Goal: Task Accomplishment & Management: Use online tool/utility

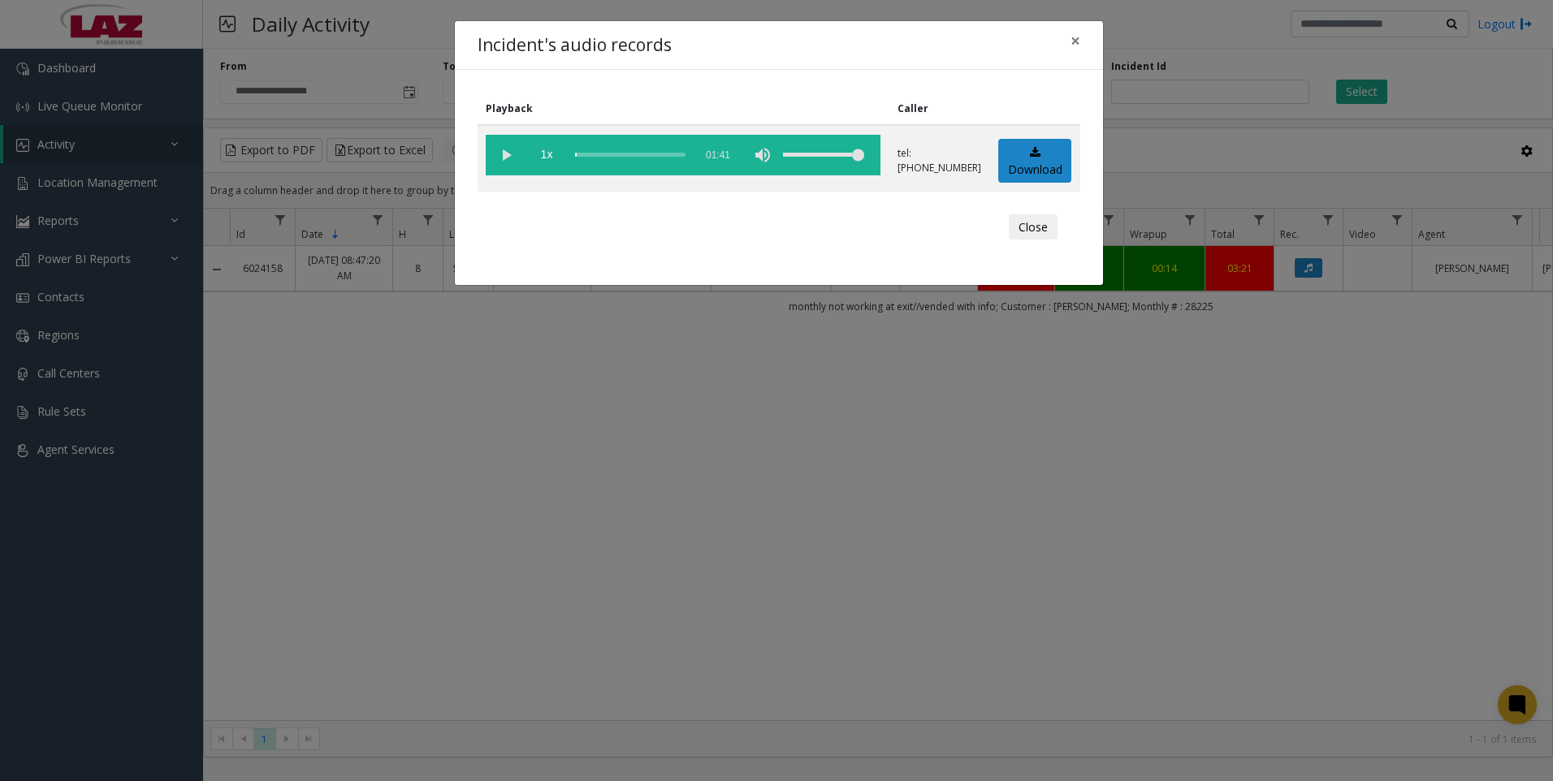
click at [1123, 458] on div "Incident's audio records × Playback Caller 1x 01:41 tel:[PHONE_NUMBER] Download…" at bounding box center [776, 390] width 1553 height 781
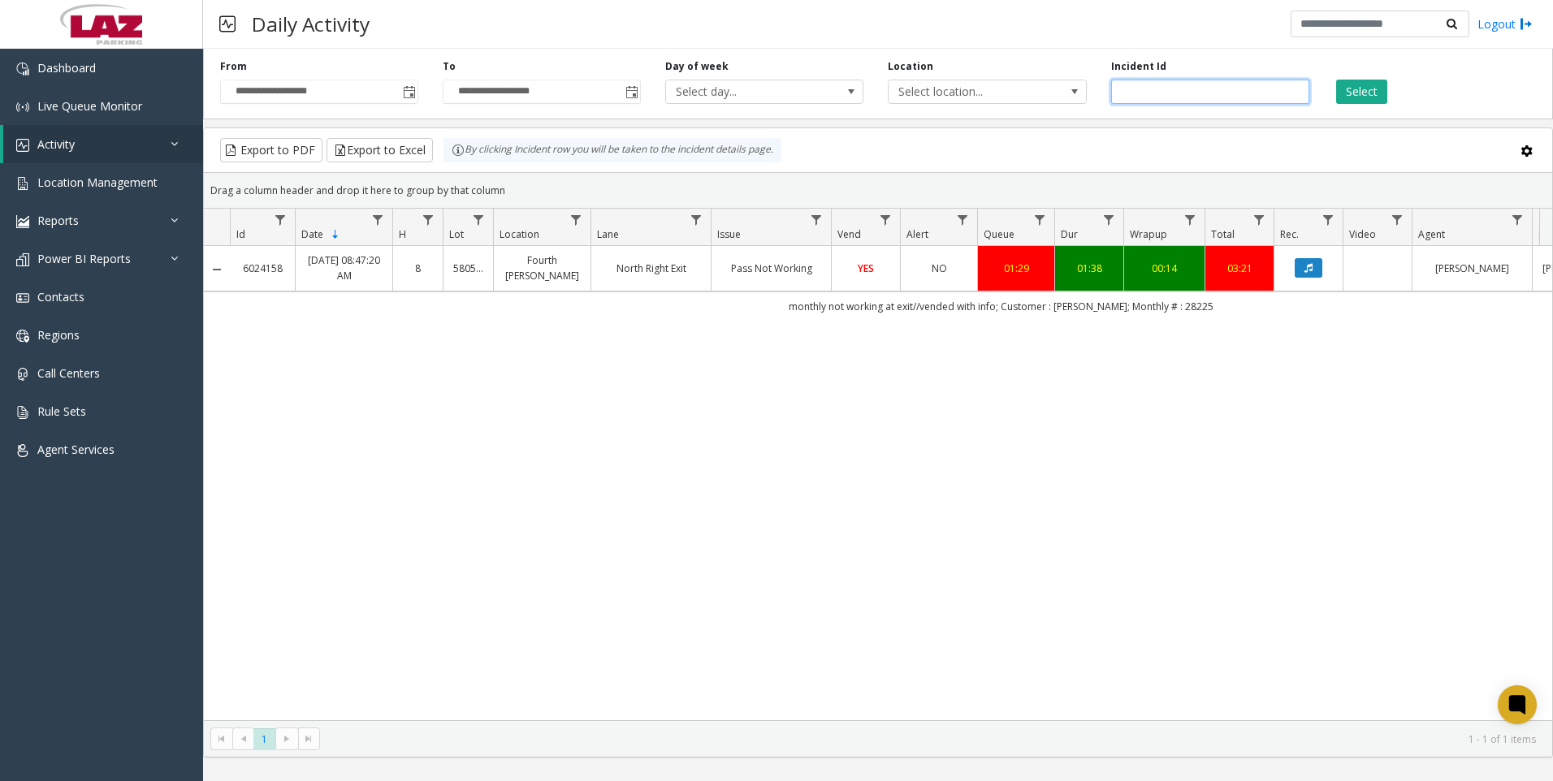
click at [1169, 83] on input "*******" at bounding box center [1210, 92] width 198 height 24
paste input "number"
click at [1364, 102] on button "Select" at bounding box center [1361, 92] width 51 height 24
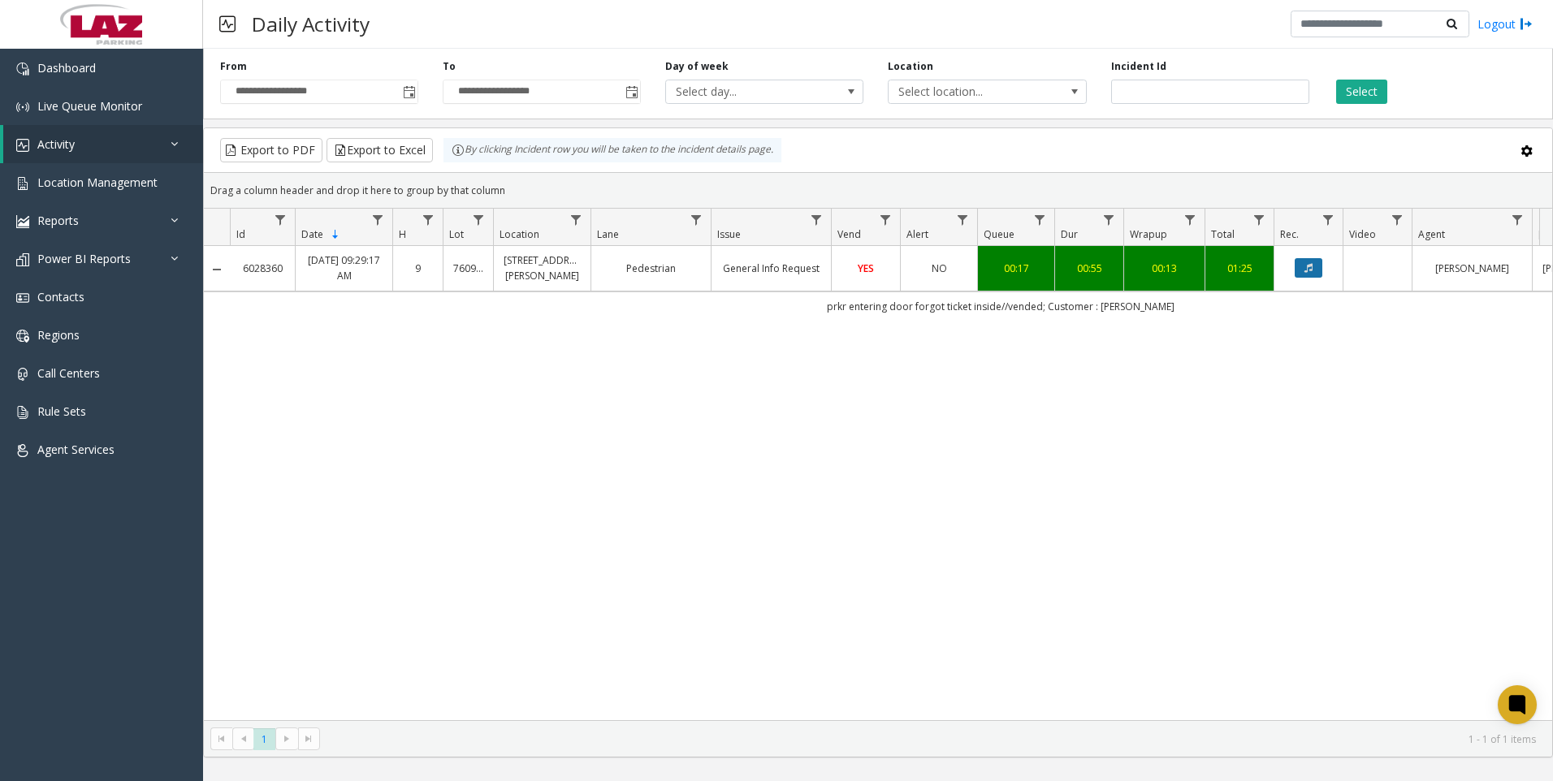
click at [1312, 266] on icon "Data table" at bounding box center [1308, 268] width 8 height 10
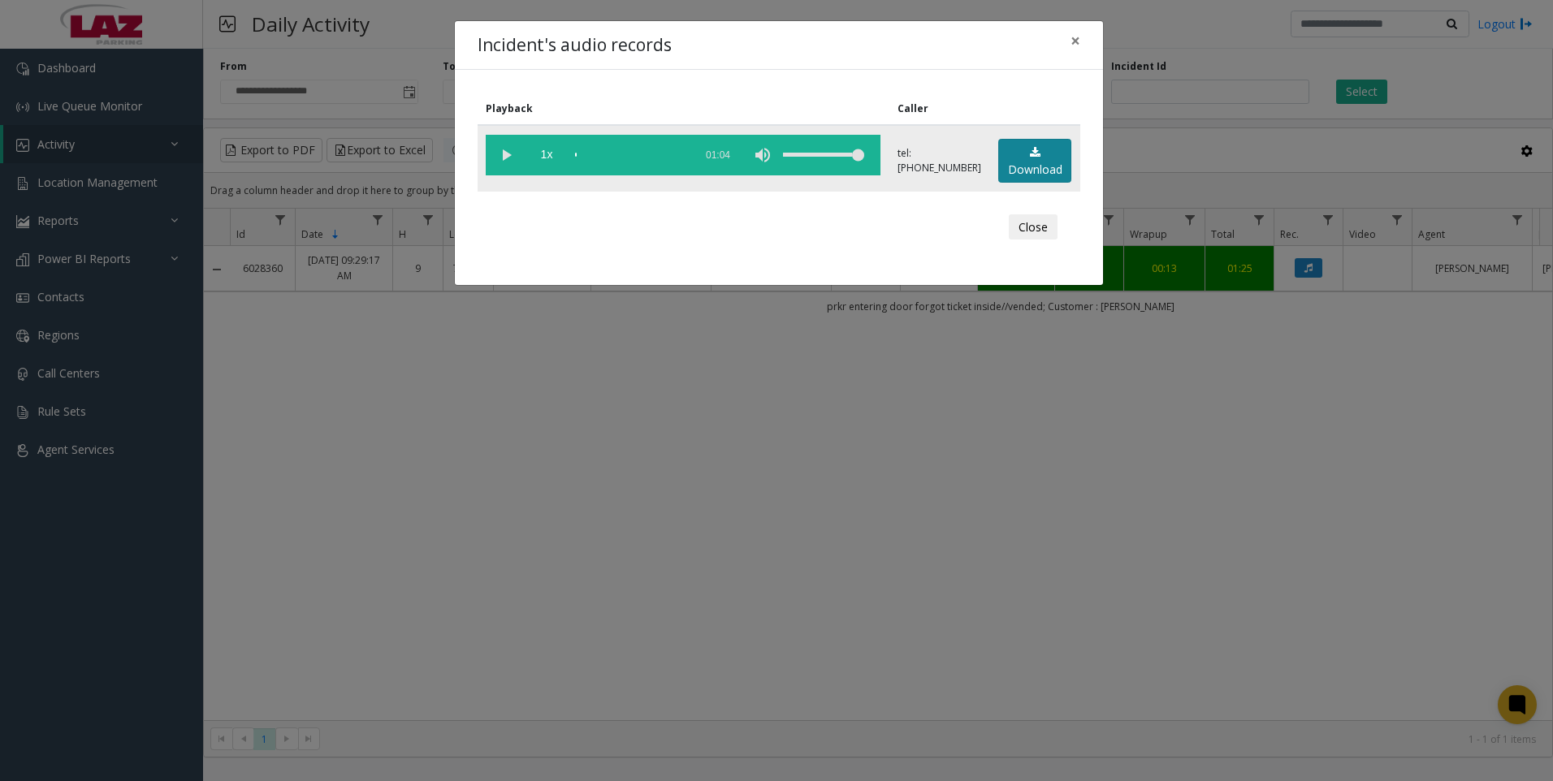
click at [1035, 157] on icon at bounding box center [1035, 152] width 11 height 11
click at [382, 778] on div "Incident's audio records × Playback Caller 1x 01:04 tel:7609059005 Download Clo…" at bounding box center [776, 390] width 1553 height 781
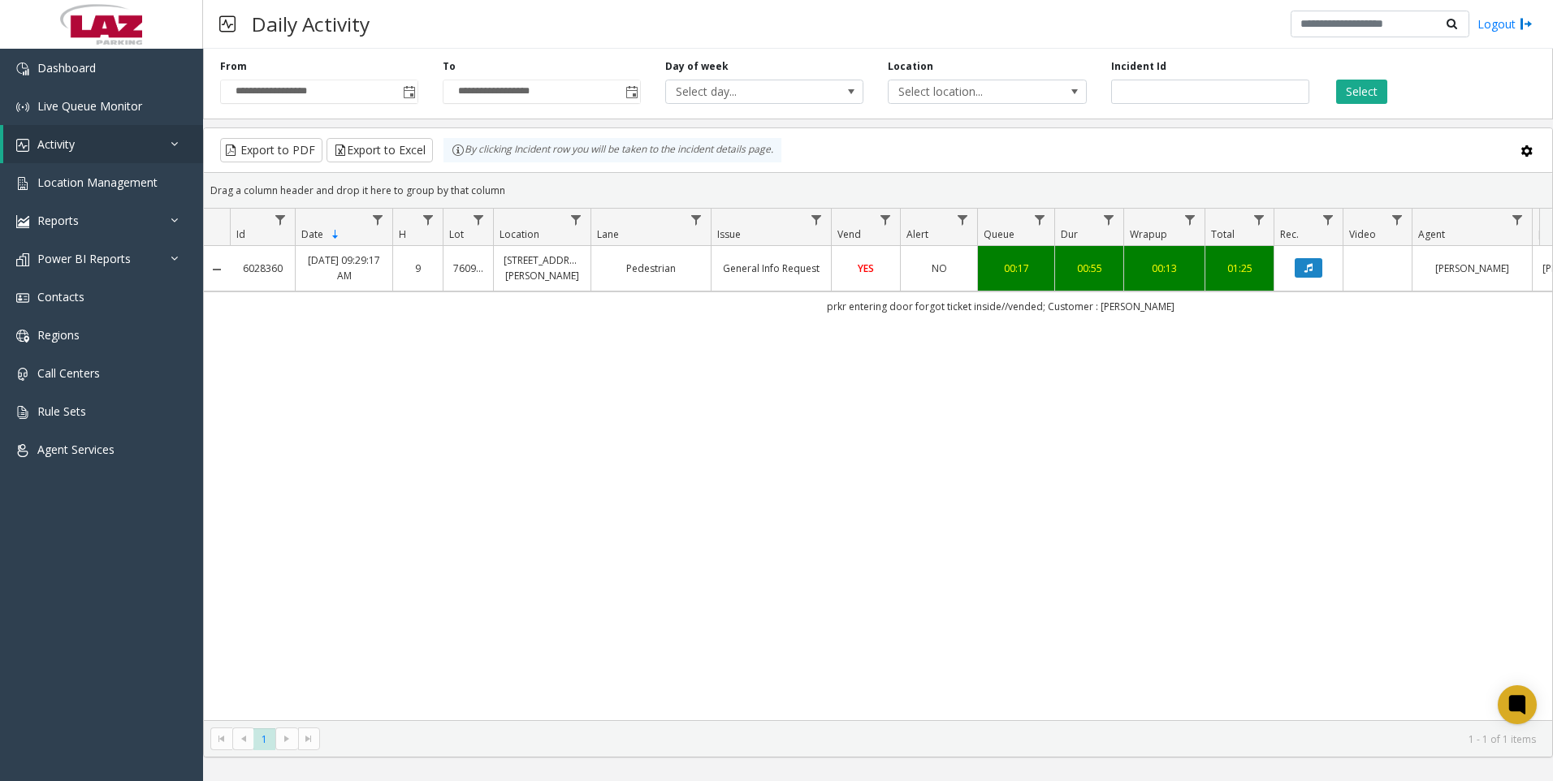
click at [993, 489] on div "6028360 Aug 10, 2025 09:29:17 AM 9 760905 1735 Stout Street Lot Pedestrian Gene…" at bounding box center [878, 483] width 1348 height 474
click at [1175, 85] on input "*******" at bounding box center [1210, 92] width 198 height 24
click at [1182, 84] on input "*******" at bounding box center [1210, 92] width 198 height 24
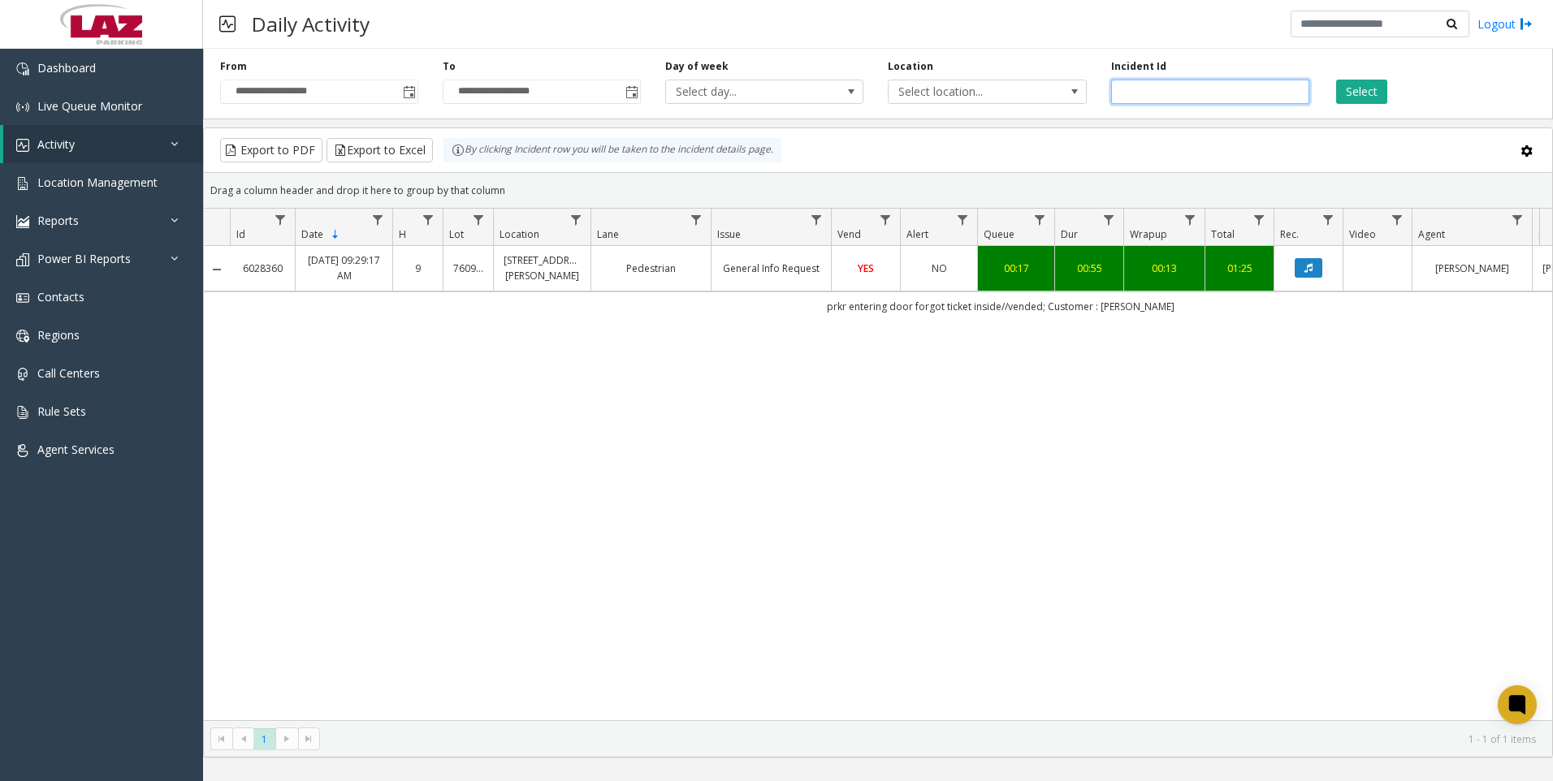
click at [1182, 84] on input "*******" at bounding box center [1210, 92] width 198 height 24
paste input "number"
type input "*******"
click at [1349, 92] on button "Select" at bounding box center [1361, 92] width 51 height 24
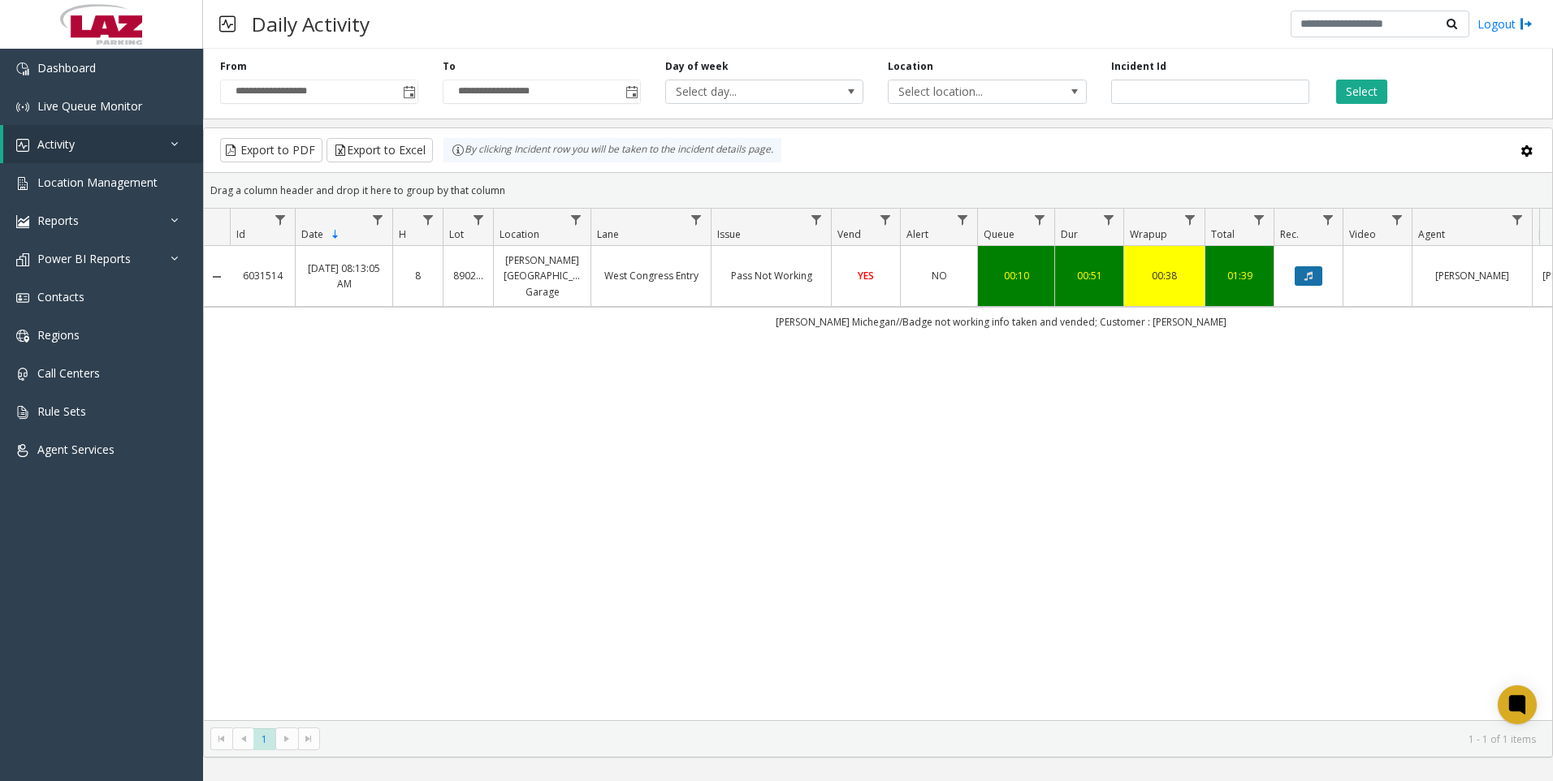
click at [1316, 271] on button "Data table" at bounding box center [1309, 275] width 28 height 19
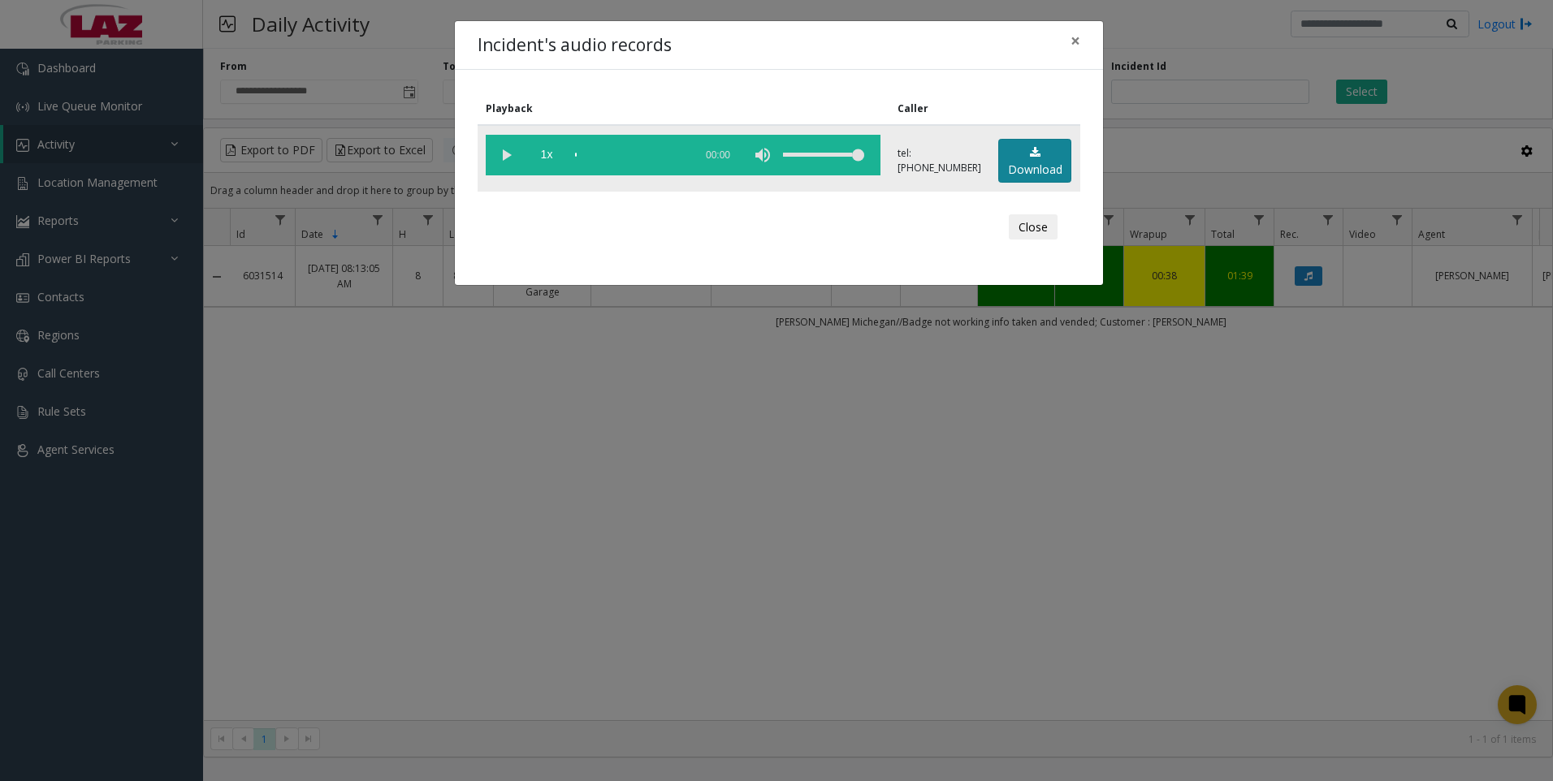
click at [1027, 162] on link "Download" at bounding box center [1034, 161] width 73 height 45
click at [1059, 573] on div "Incident's audio records × Playback Caller 1x 00:56 tel:8902029030 Download Clo…" at bounding box center [776, 390] width 1553 height 781
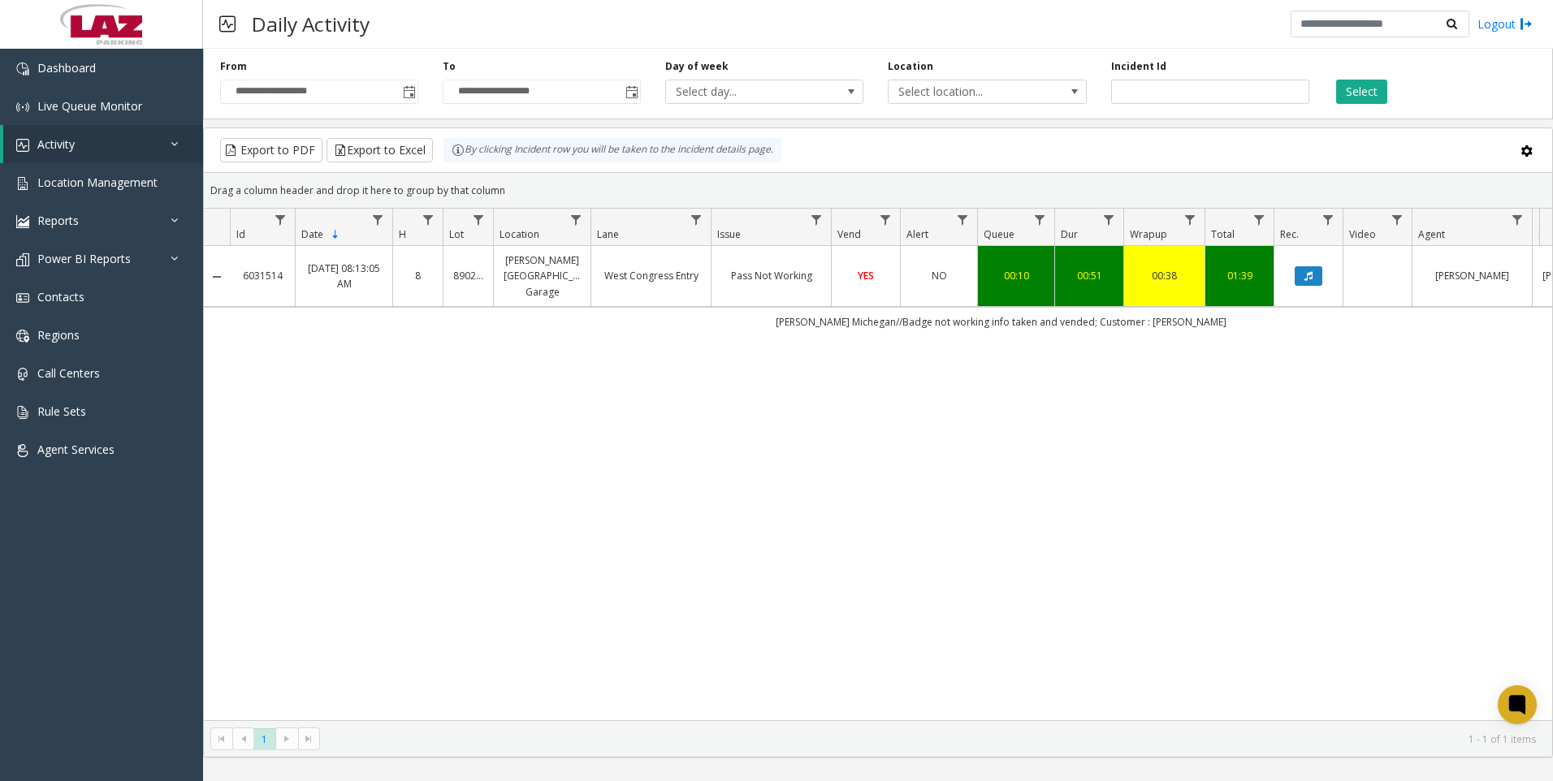
click at [1045, 626] on div "6031514 Aug 11, 2025 08:13:05 AM 8 890202 Millender Center Garage West Congress…" at bounding box center [878, 483] width 1348 height 474
drag, startPoint x: 1169, startPoint y: 94, endPoint x: 1097, endPoint y: 98, distance: 71.6
click at [1097, 98] on div "**********" at bounding box center [878, 80] width 1350 height 77
click at [419, 88] on div "**********" at bounding box center [319, 81] width 223 height 45
click at [414, 88] on span "Toggle popup" at bounding box center [409, 92] width 13 height 13
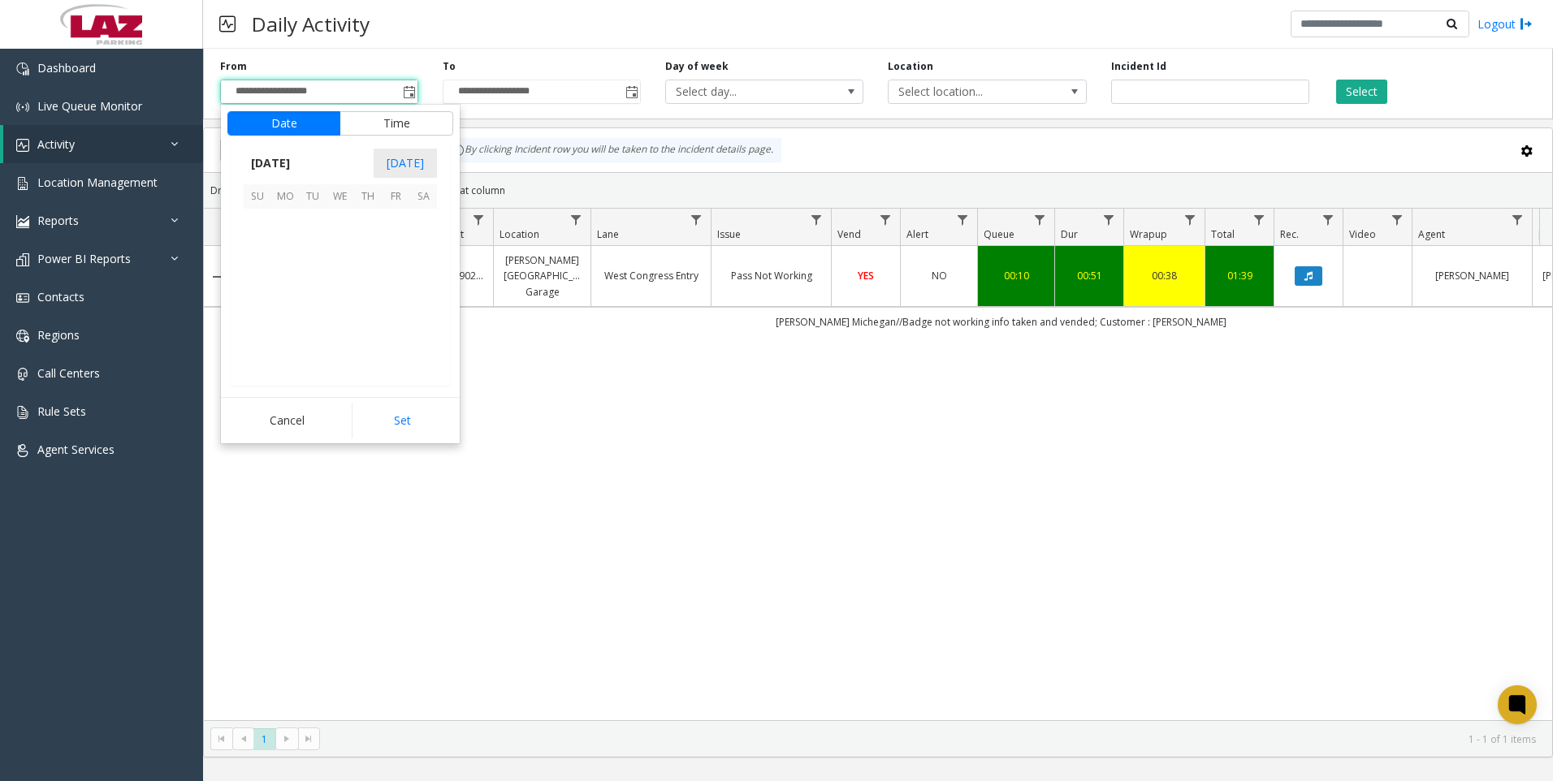
scroll to position [291281, 0]
click at [288, 279] on span "11" at bounding box center [285, 278] width 28 height 28
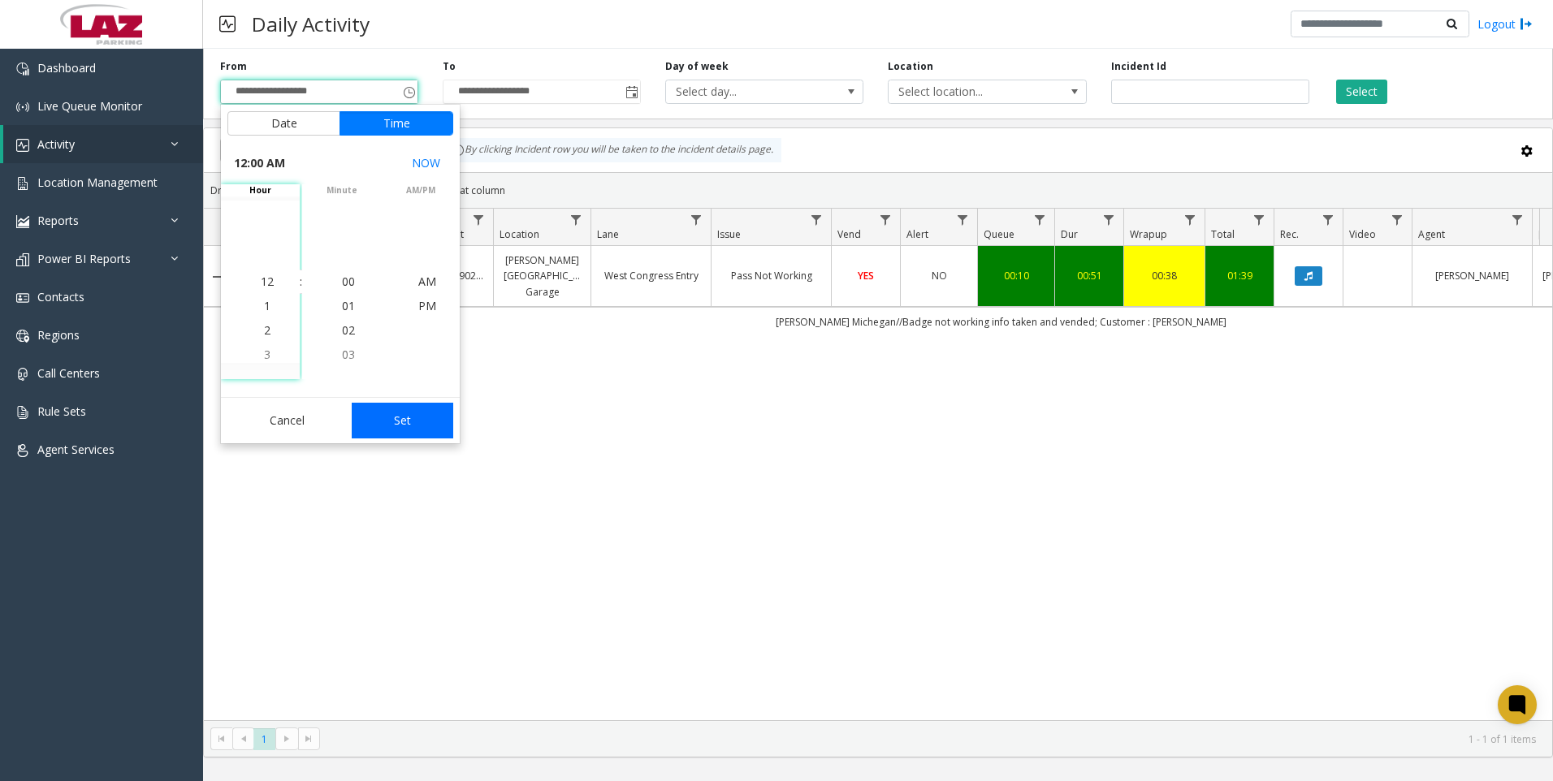
click at [392, 427] on button "Set" at bounding box center [403, 421] width 102 height 36
type input "**********"
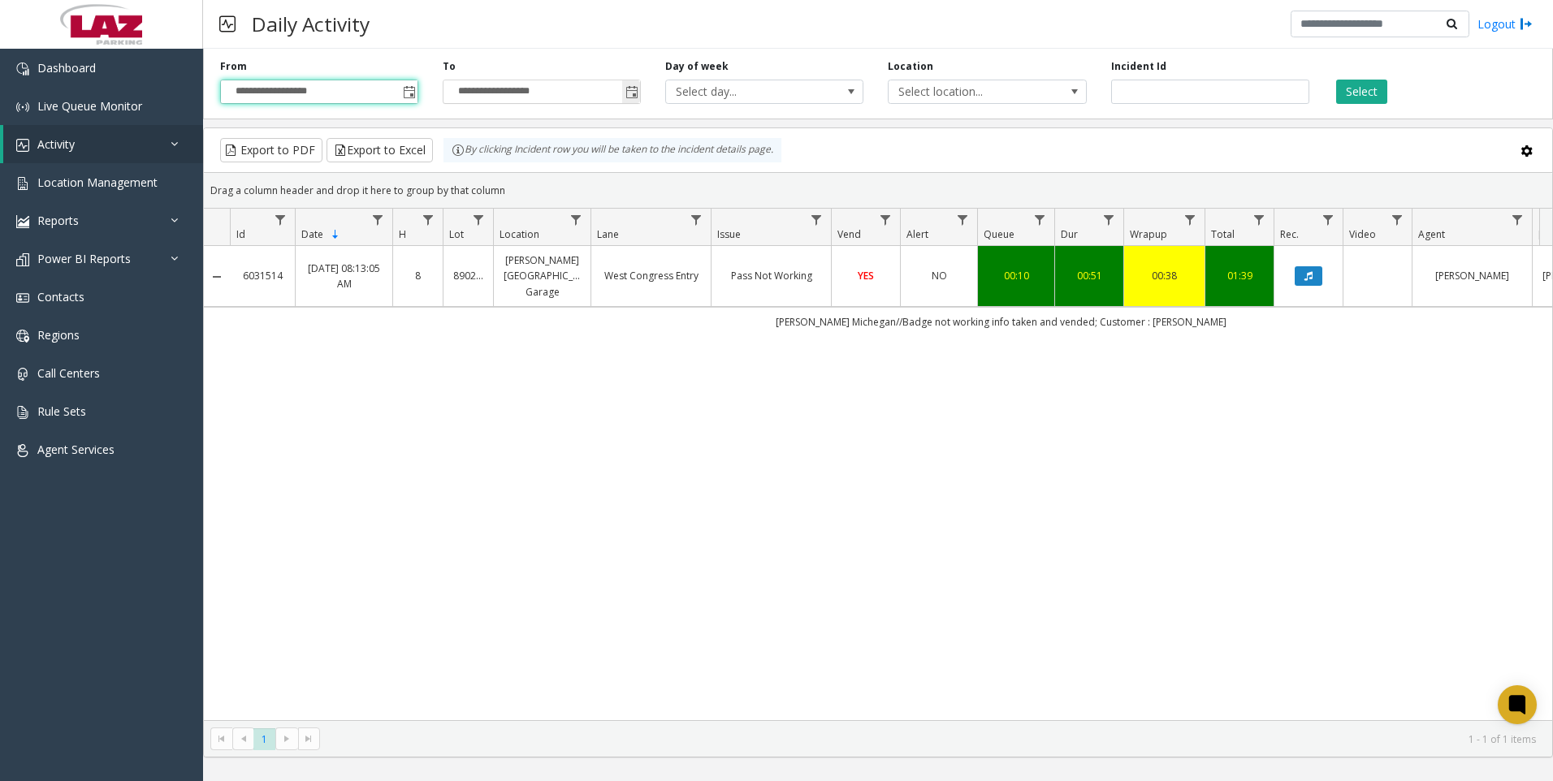
click at [639, 97] on span "Toggle popup" at bounding box center [631, 92] width 18 height 26
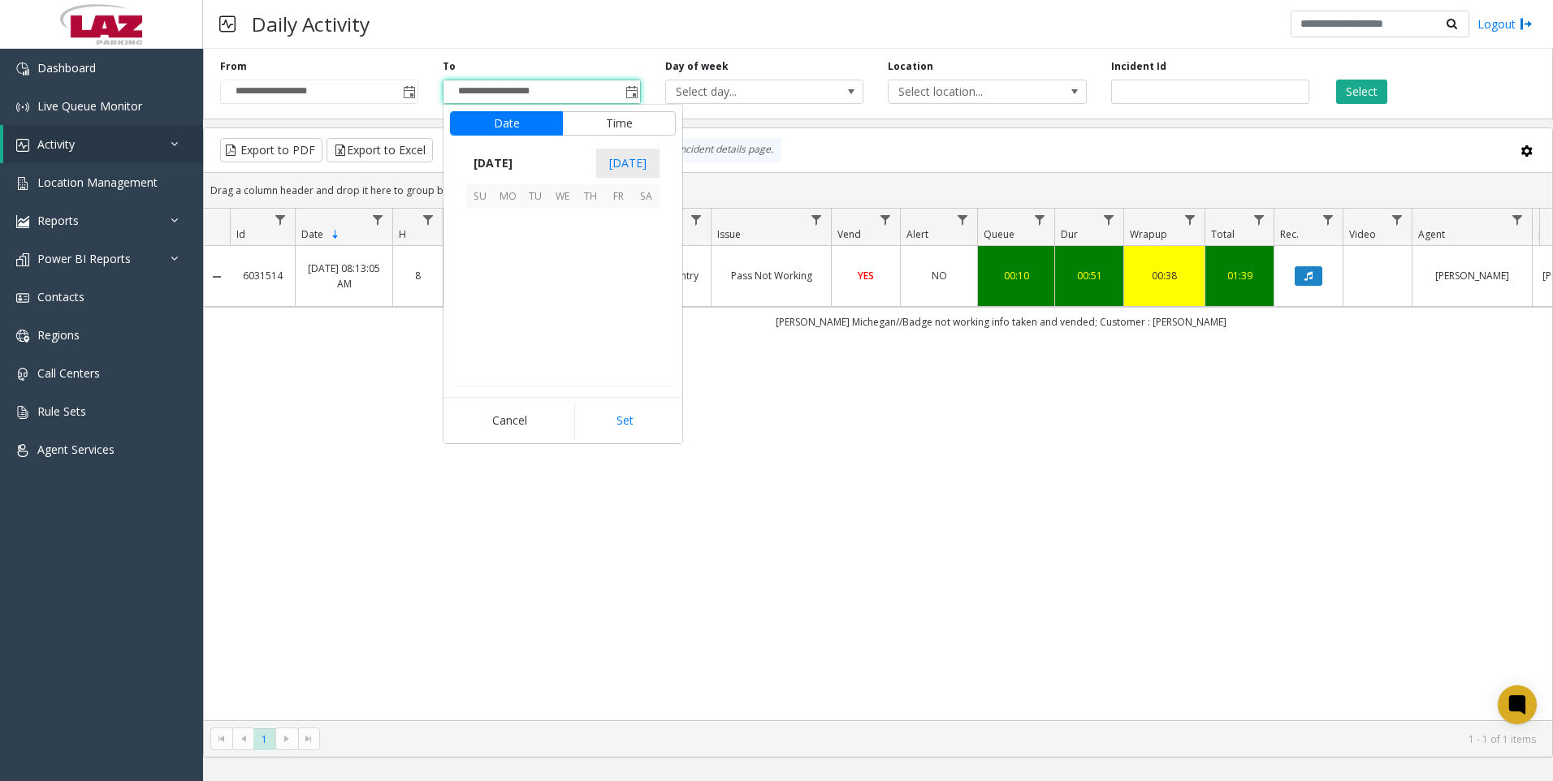
scroll to position [24, 0]
click at [750, 90] on span "Select day..." at bounding box center [745, 91] width 158 height 23
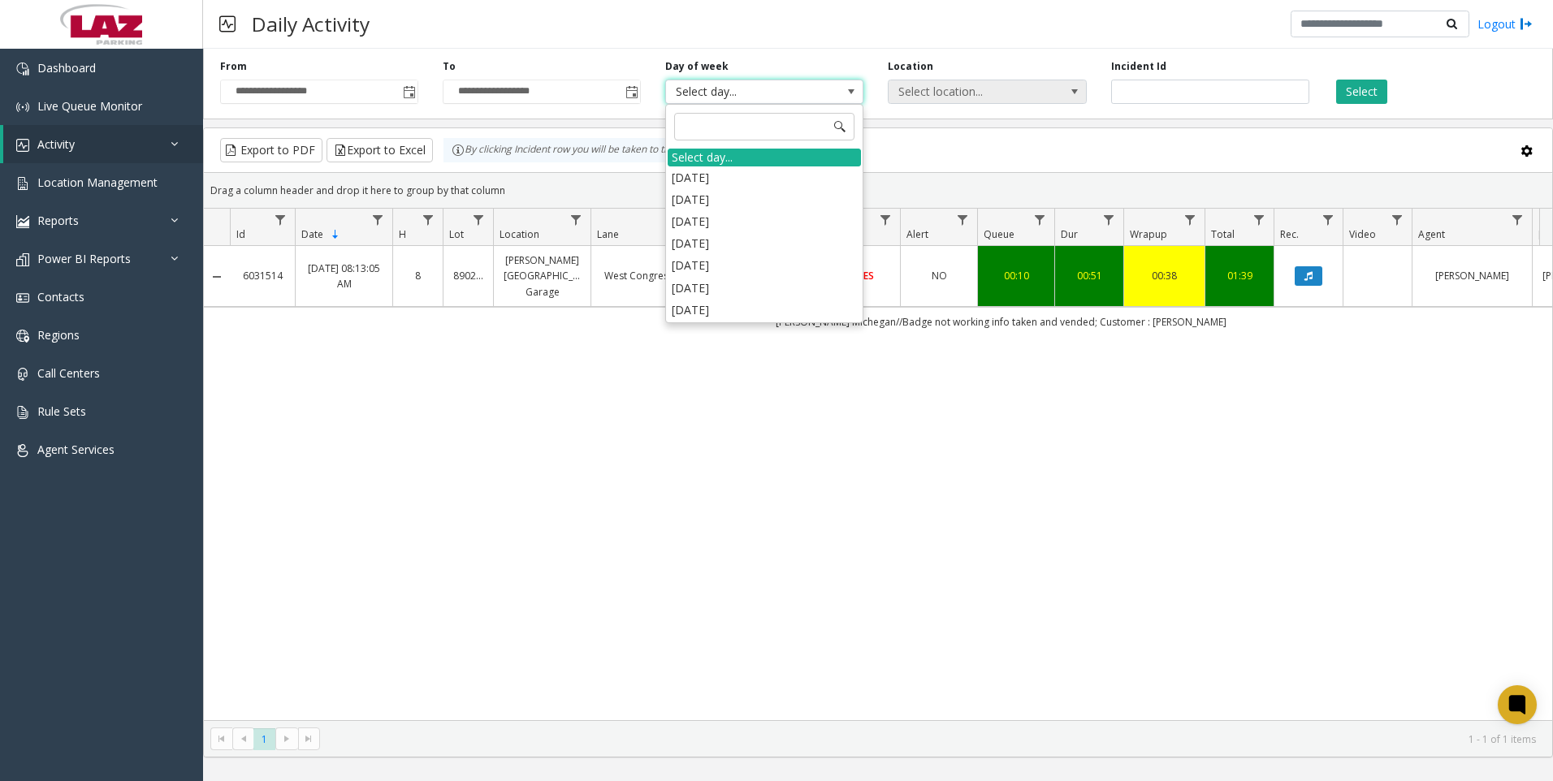
click at [997, 103] on span "Select location..." at bounding box center [987, 92] width 198 height 24
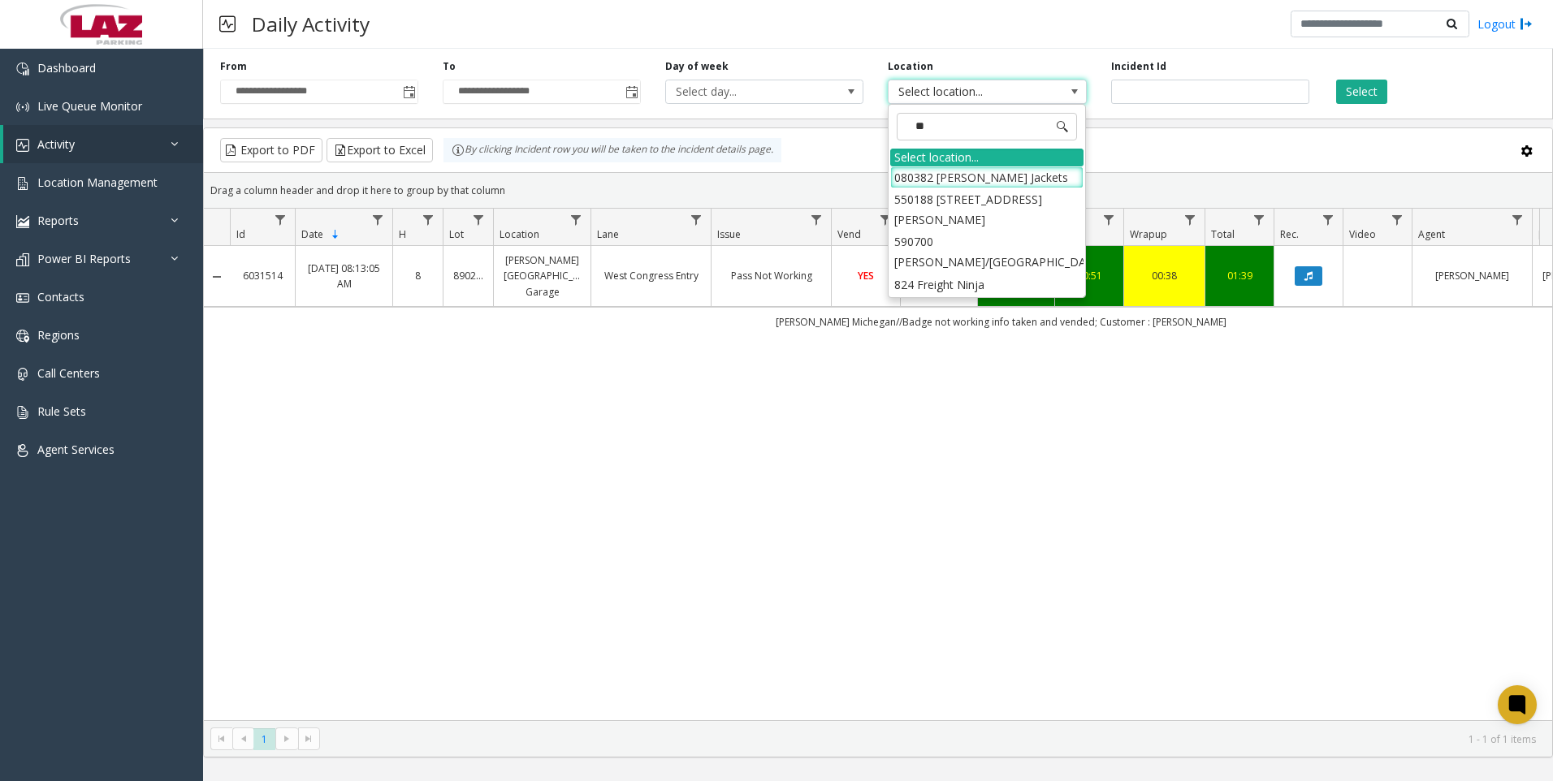
type input "*"
click at [858, 501] on div "6031514 Aug 11, 2025 08:13:05 AM 8 890202 Millender Center Garage West Congress…" at bounding box center [878, 483] width 1348 height 474
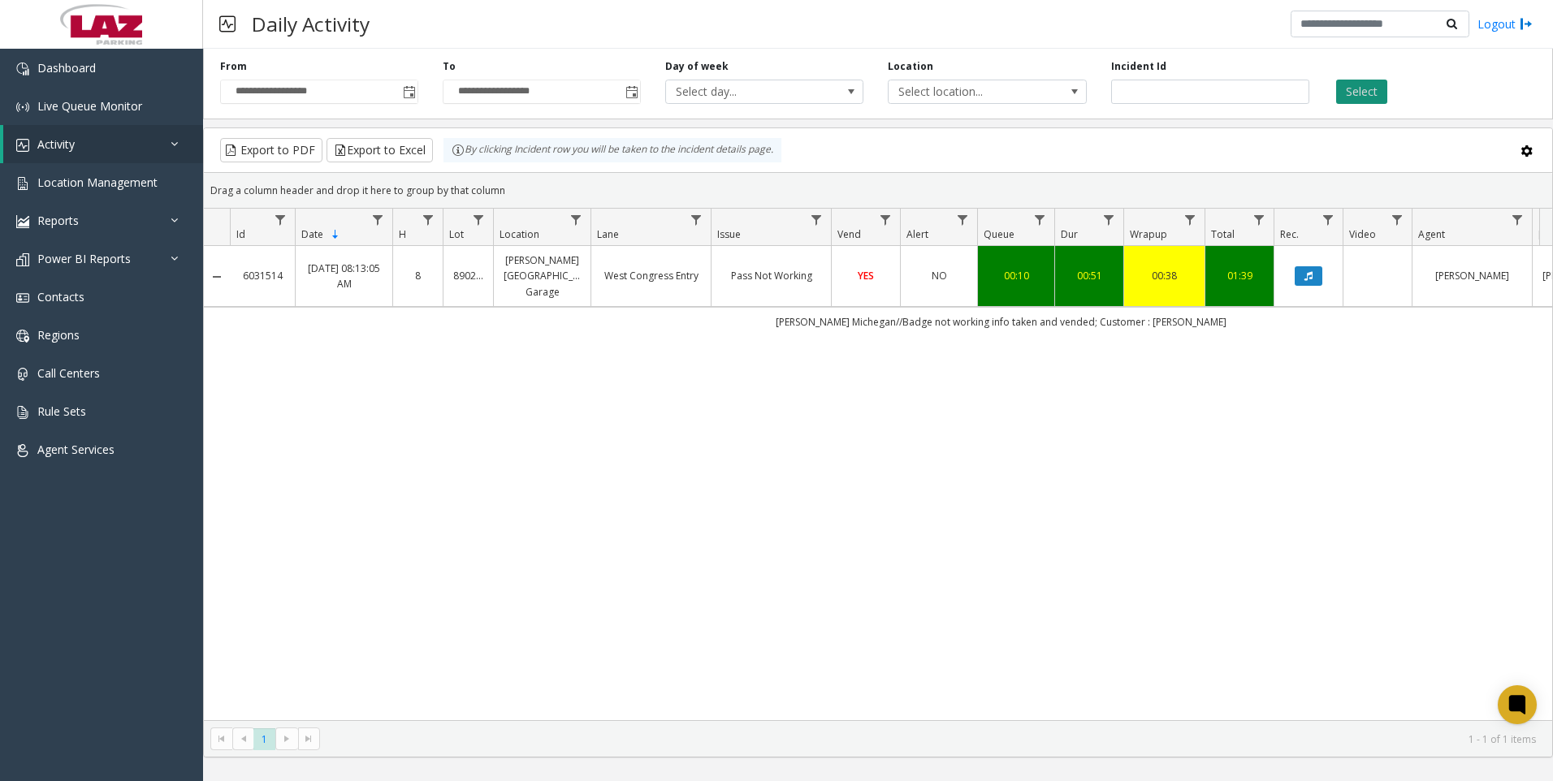
click at [1367, 102] on button "Select" at bounding box center [1361, 92] width 51 height 24
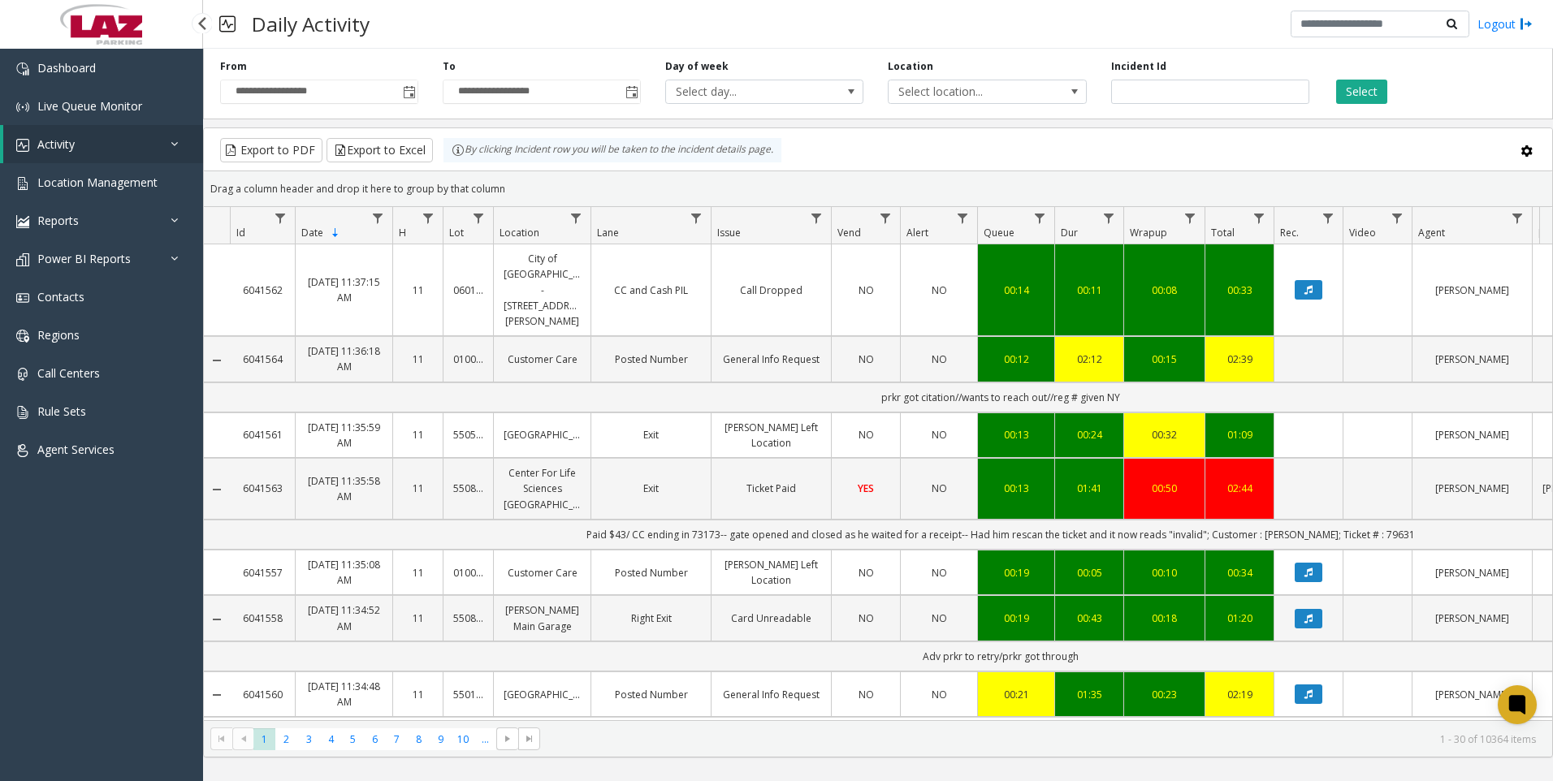
click at [134, 157] on link "Activity" at bounding box center [103, 144] width 200 height 38
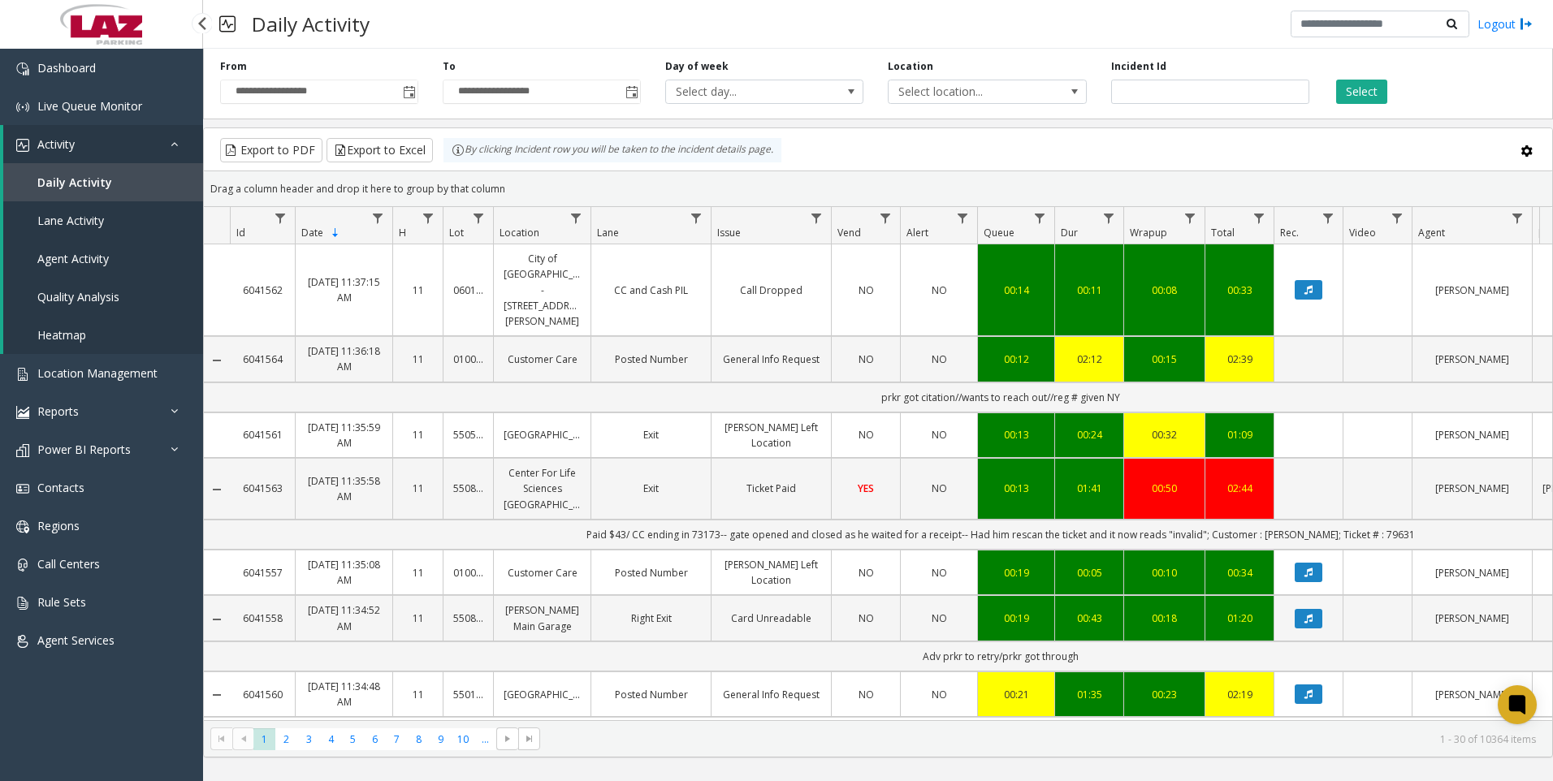
click at [106, 269] on link "Agent Activity" at bounding box center [103, 259] width 200 height 38
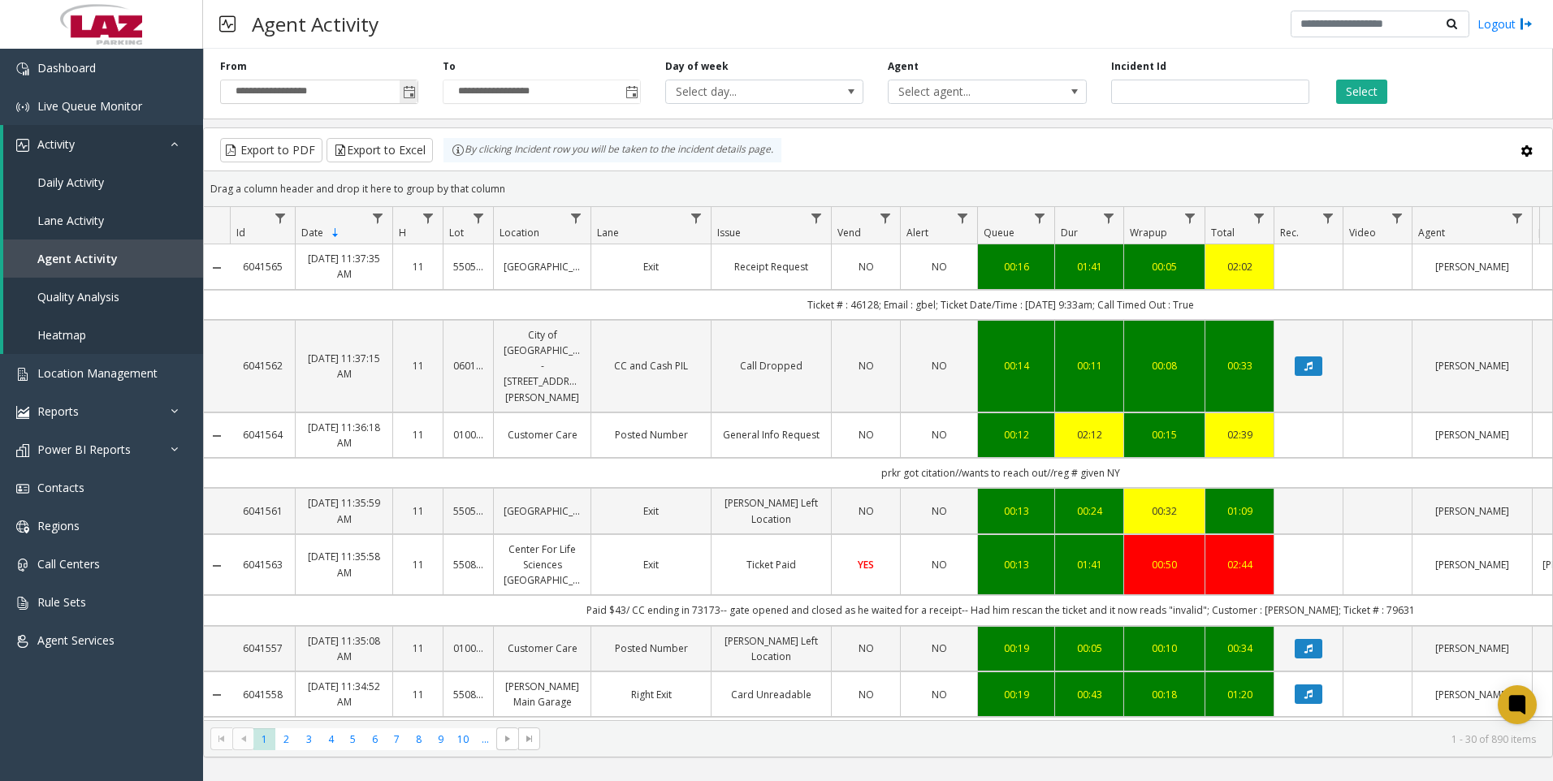
click at [413, 96] on span "Toggle popup" at bounding box center [409, 92] width 13 height 13
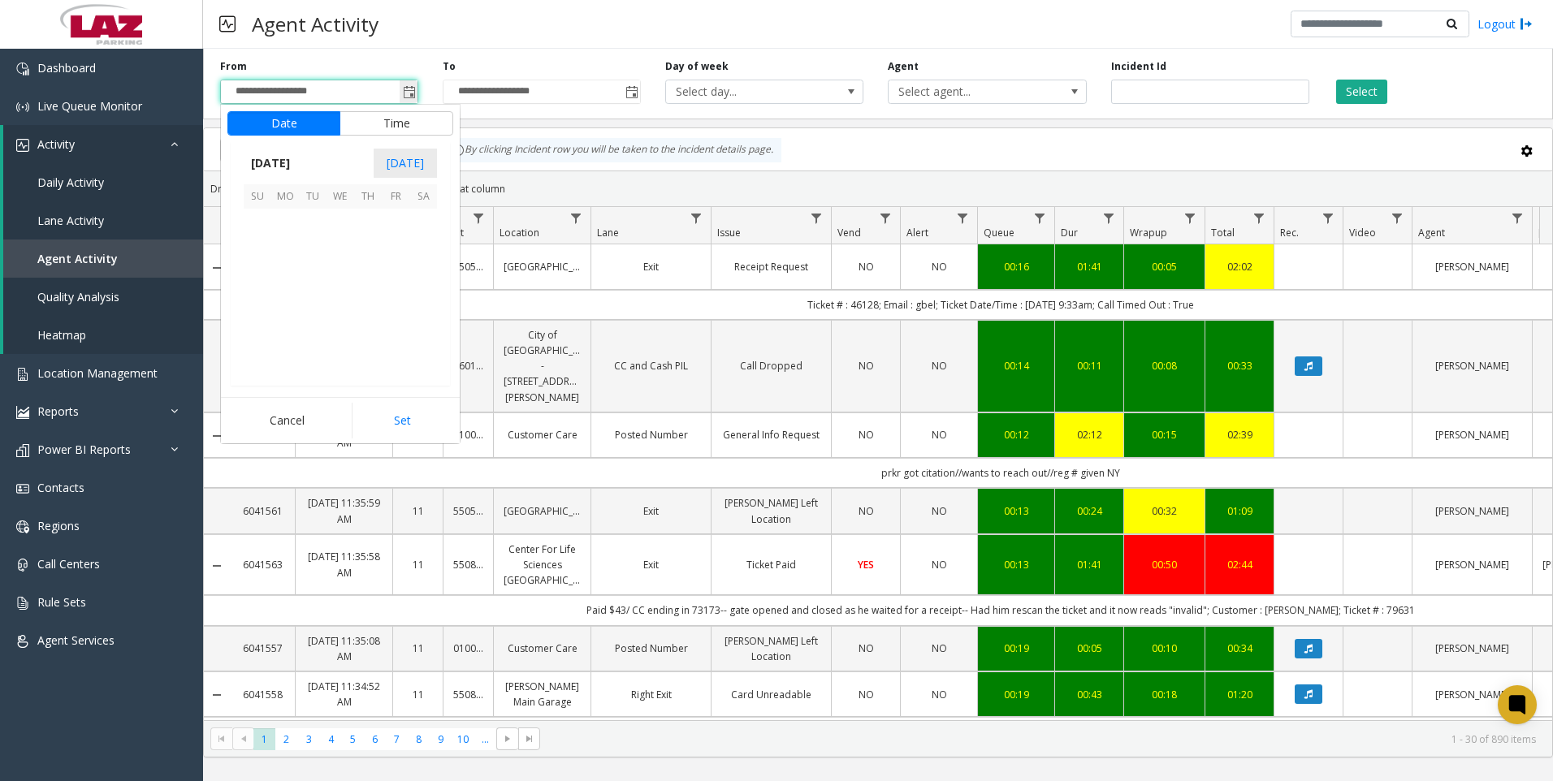
scroll to position [291281, 0]
click at [294, 274] on span "11" at bounding box center [285, 278] width 28 height 28
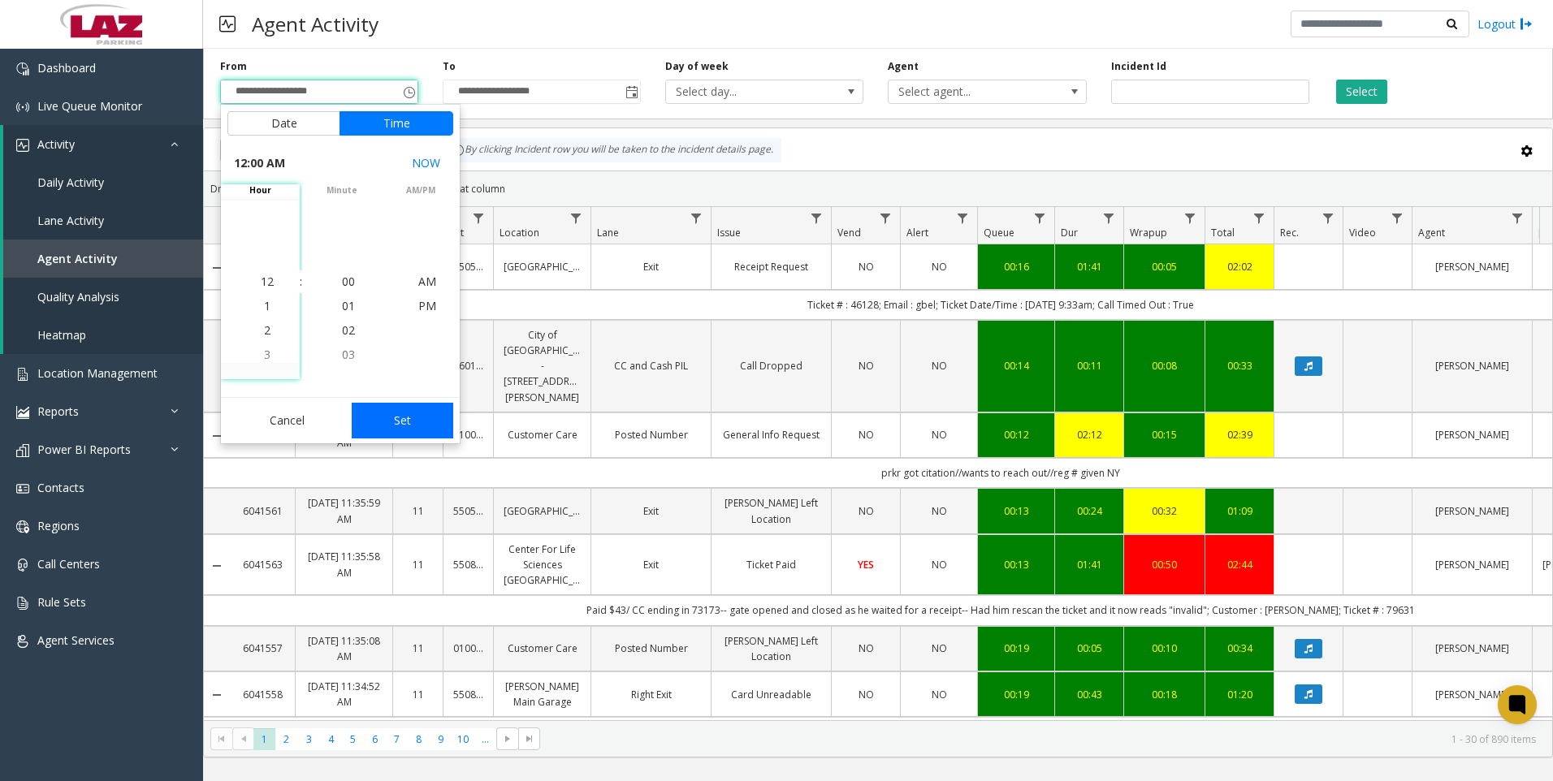
click at [414, 418] on button "Set" at bounding box center [403, 421] width 102 height 36
type input "**********"
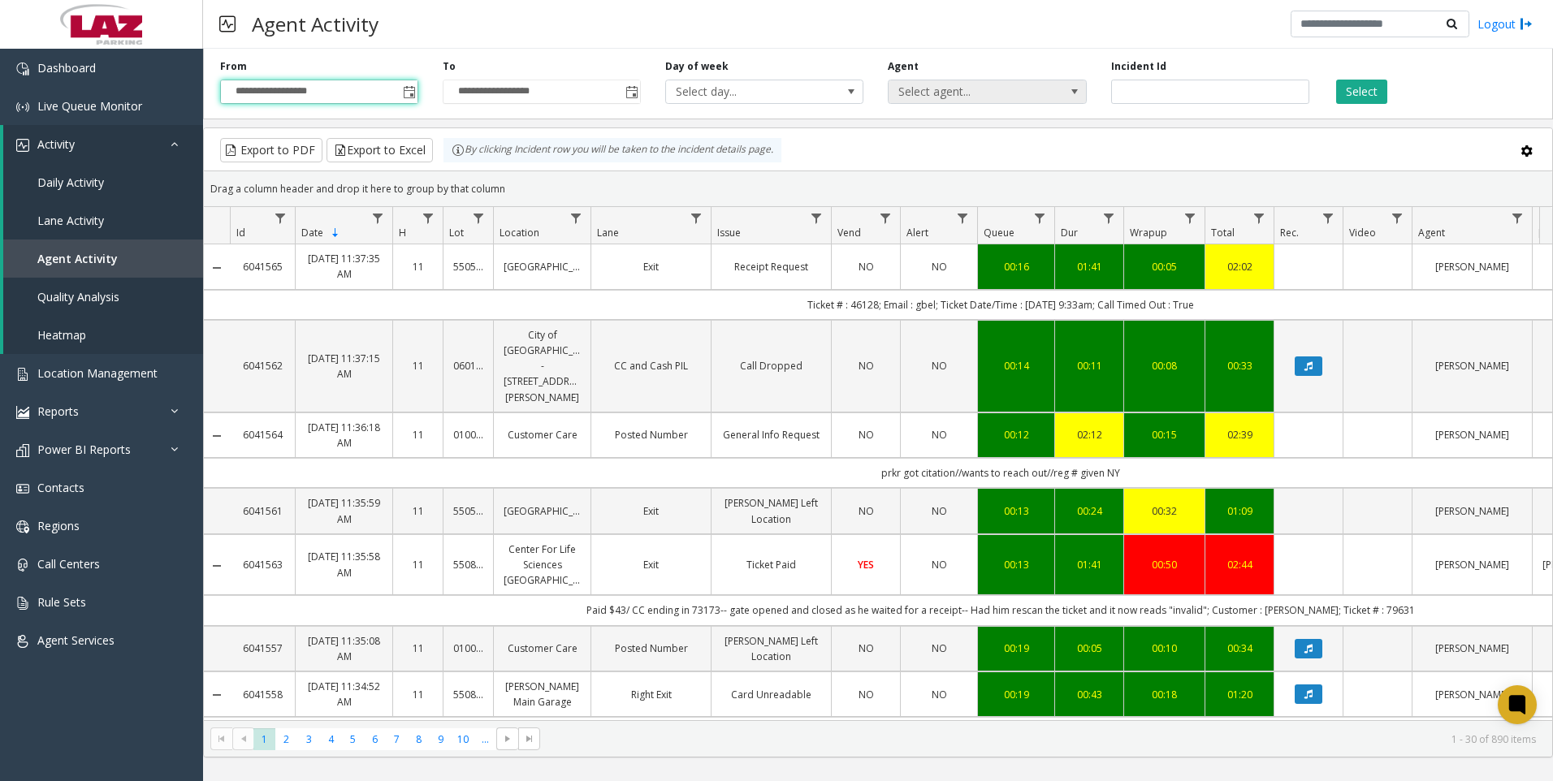
click at [1082, 95] on span at bounding box center [1074, 91] width 23 height 23
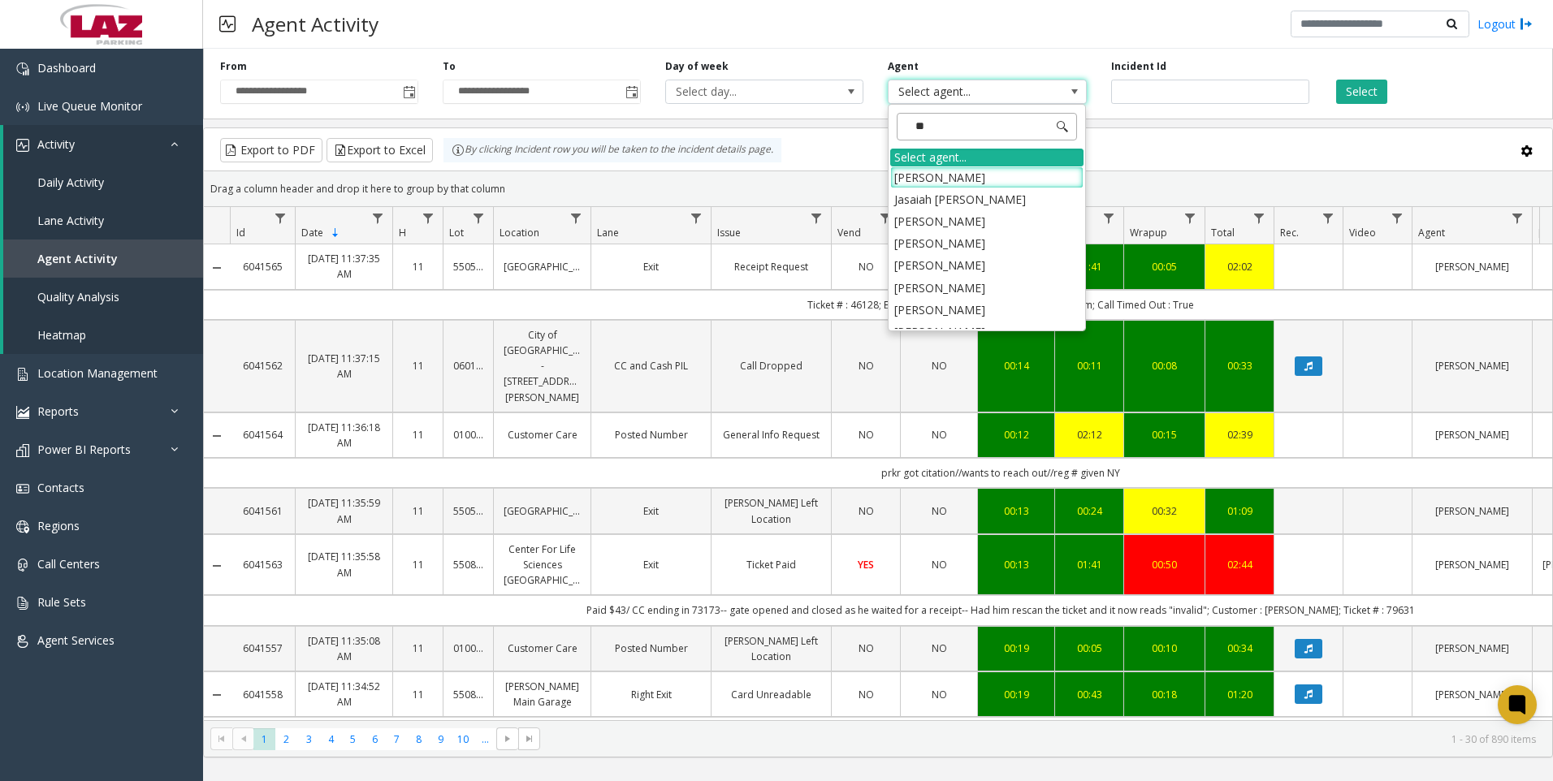
type input "***"
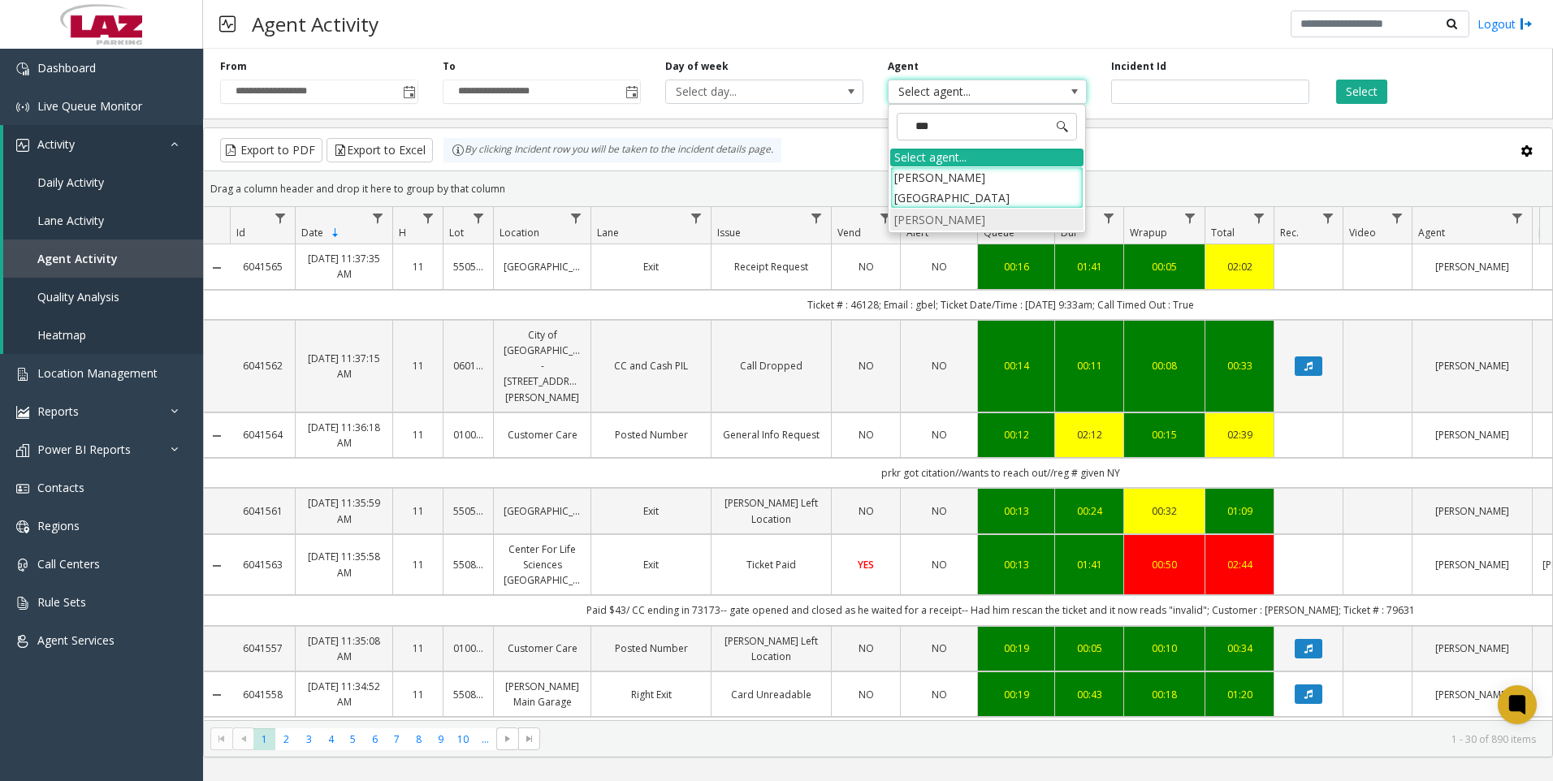
click at [988, 209] on li "[PERSON_NAME]" at bounding box center [986, 220] width 193 height 22
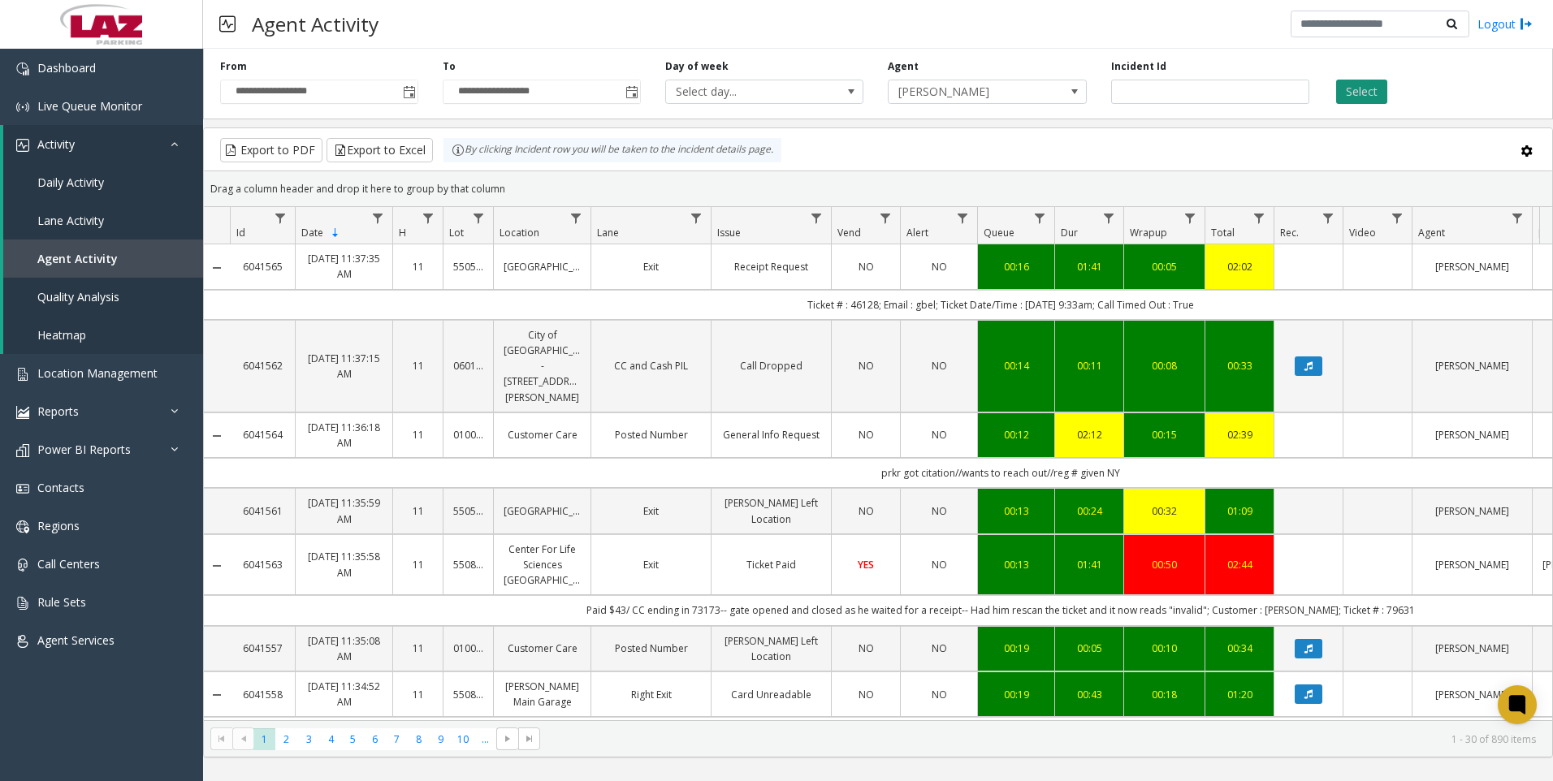
click at [1361, 97] on button "Select" at bounding box center [1361, 92] width 51 height 24
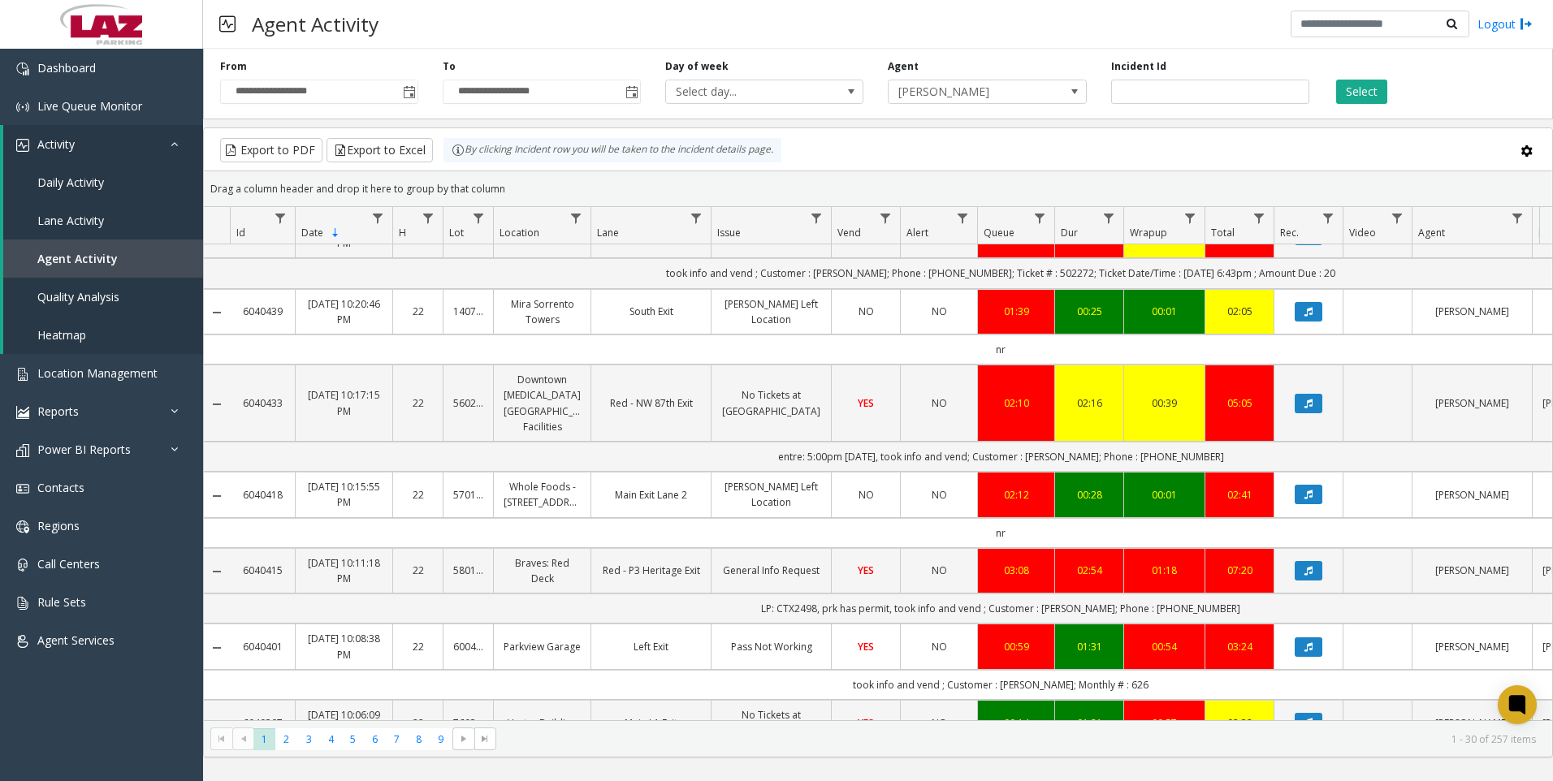
scroll to position [812, 0]
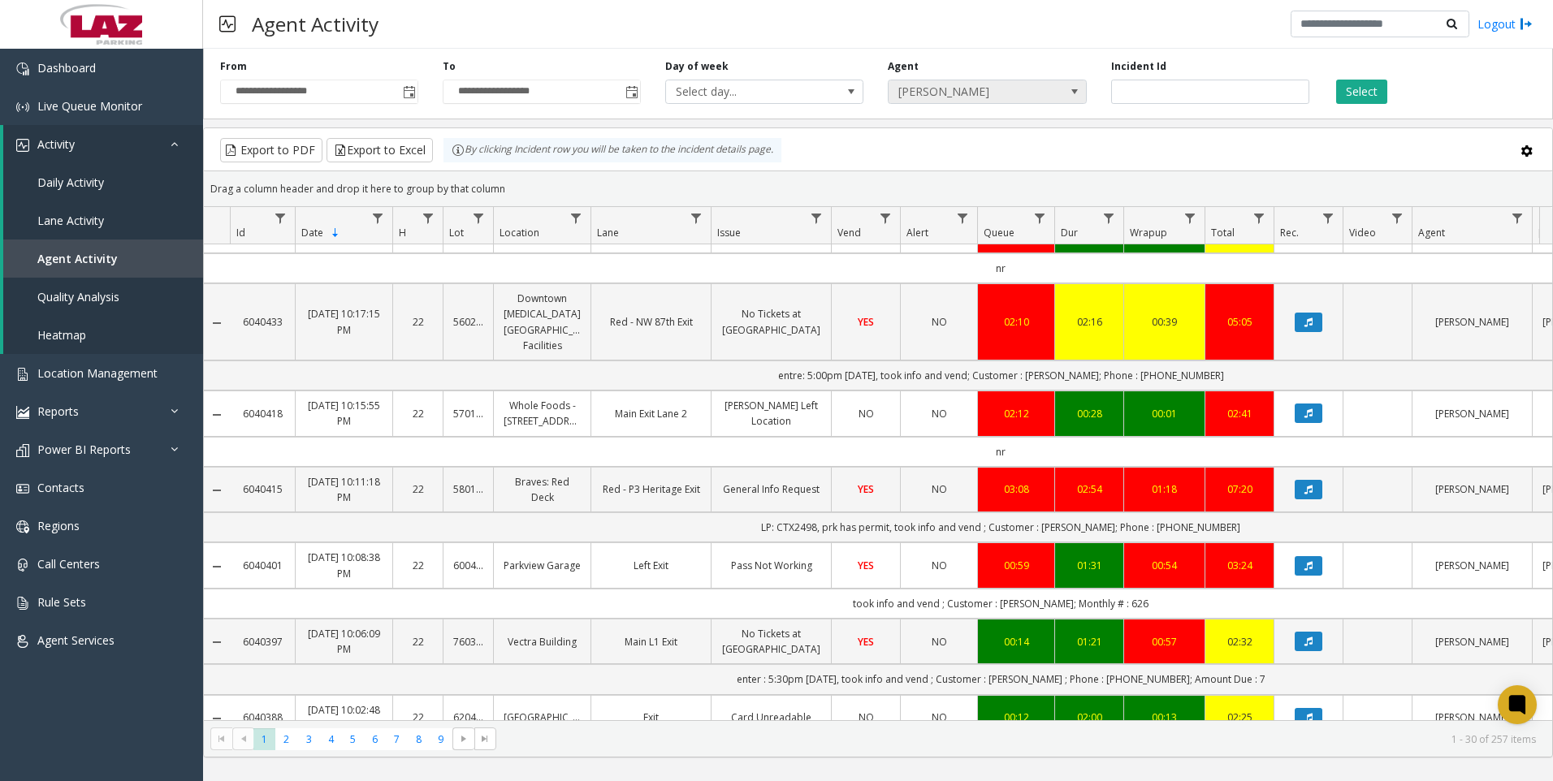
click at [972, 88] on span "[PERSON_NAME]" at bounding box center [967, 91] width 158 height 23
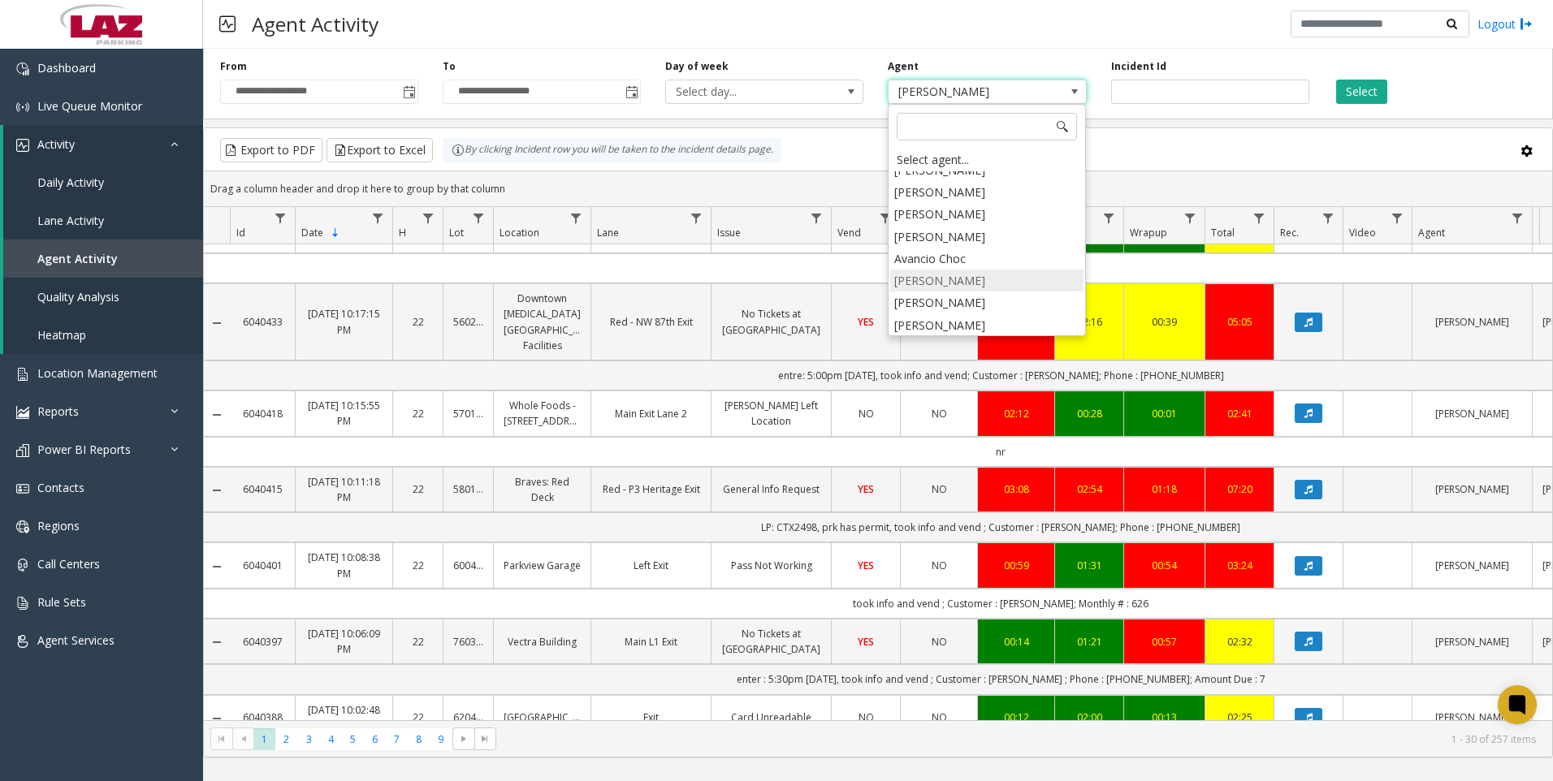
scroll to position [8997, 0]
click at [934, 335] on li "[PERSON_NAME]" at bounding box center [986, 346] width 193 height 22
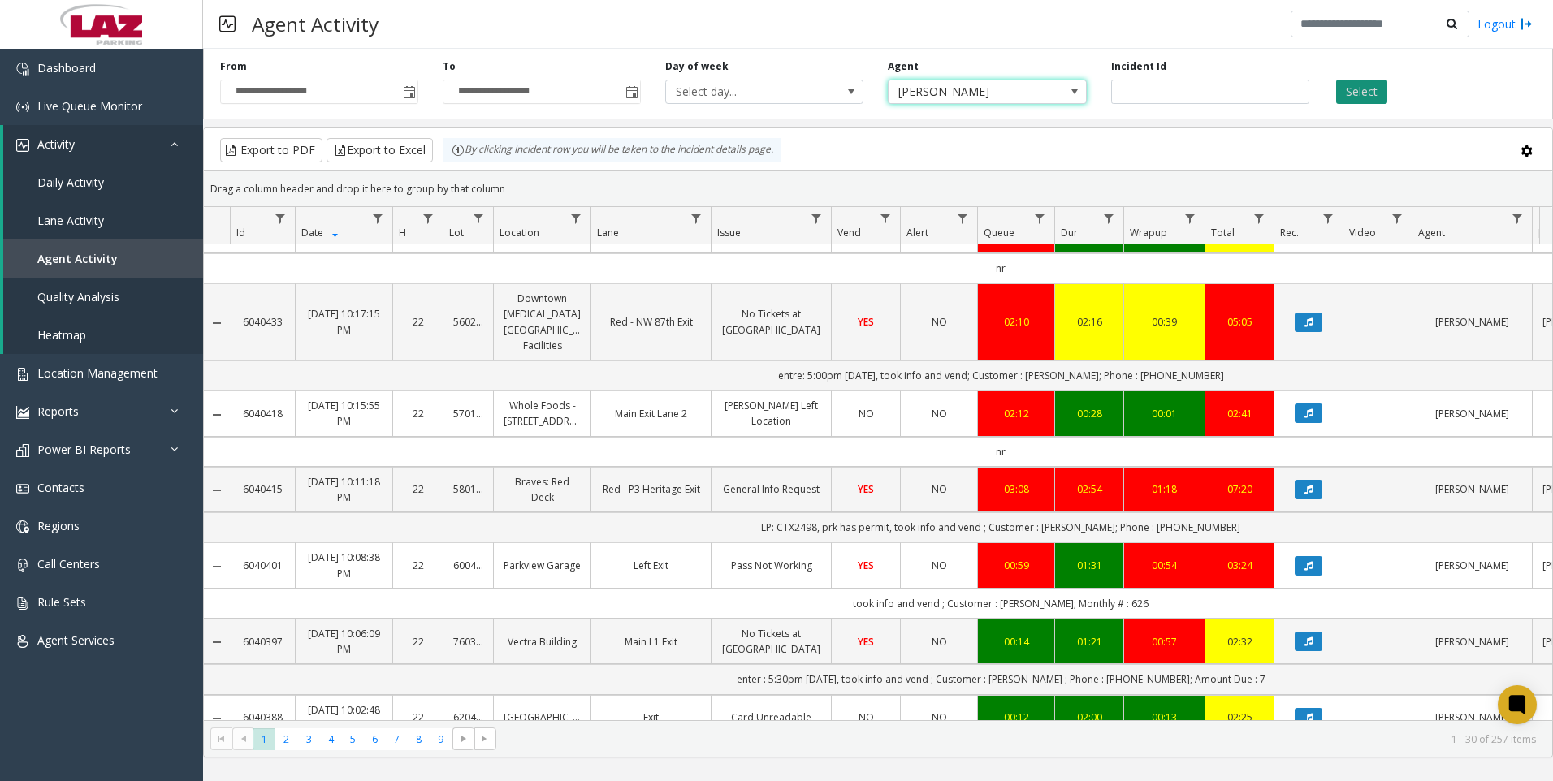
click at [1345, 97] on button "Select" at bounding box center [1361, 92] width 51 height 24
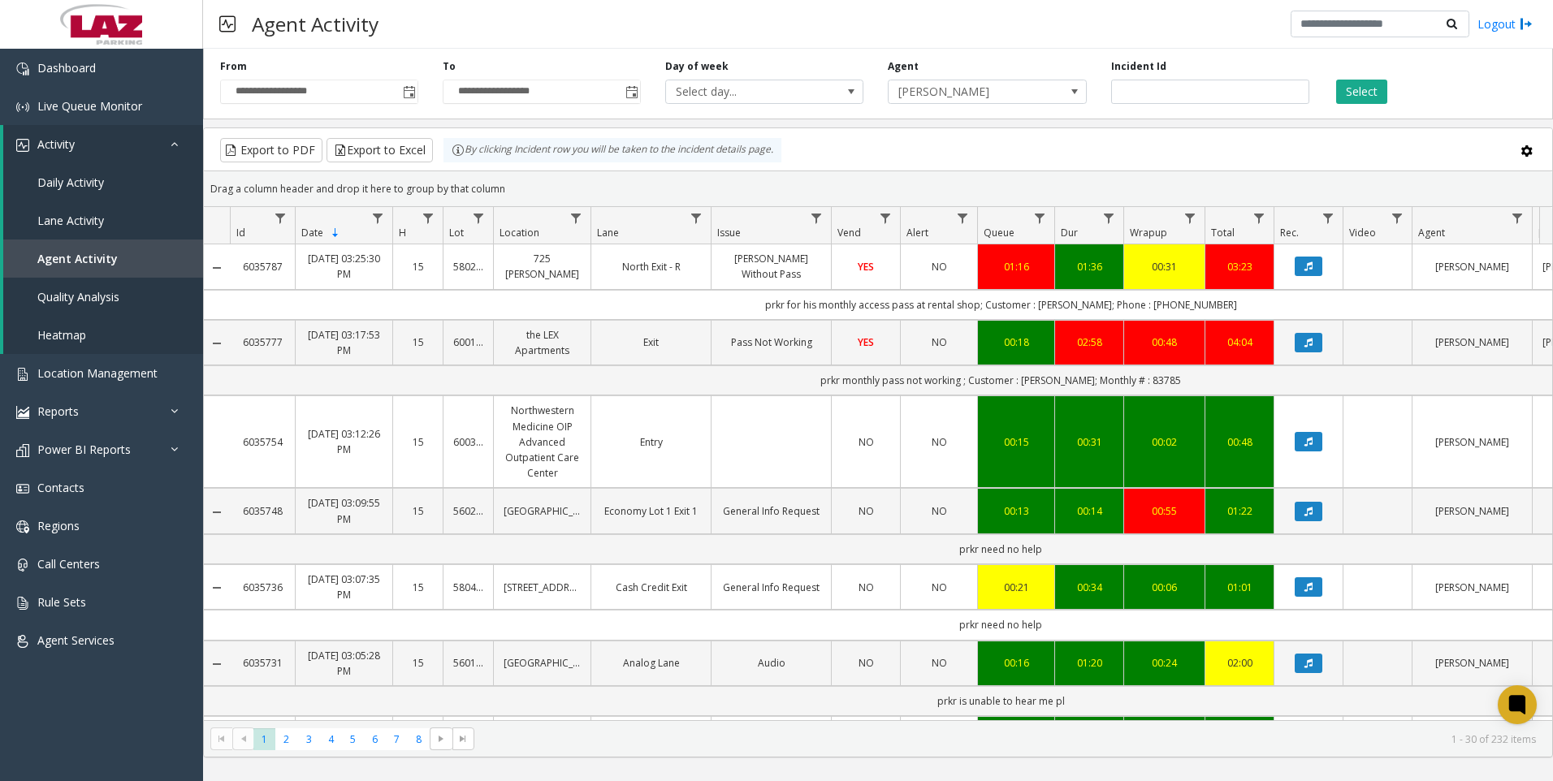
click at [1180, 71] on div "Incident Id" at bounding box center [1210, 81] width 223 height 45
click at [1181, 84] on input "number" at bounding box center [1210, 92] width 198 height 24
paste input "*******"
click at [1352, 96] on button "Select" at bounding box center [1361, 92] width 51 height 24
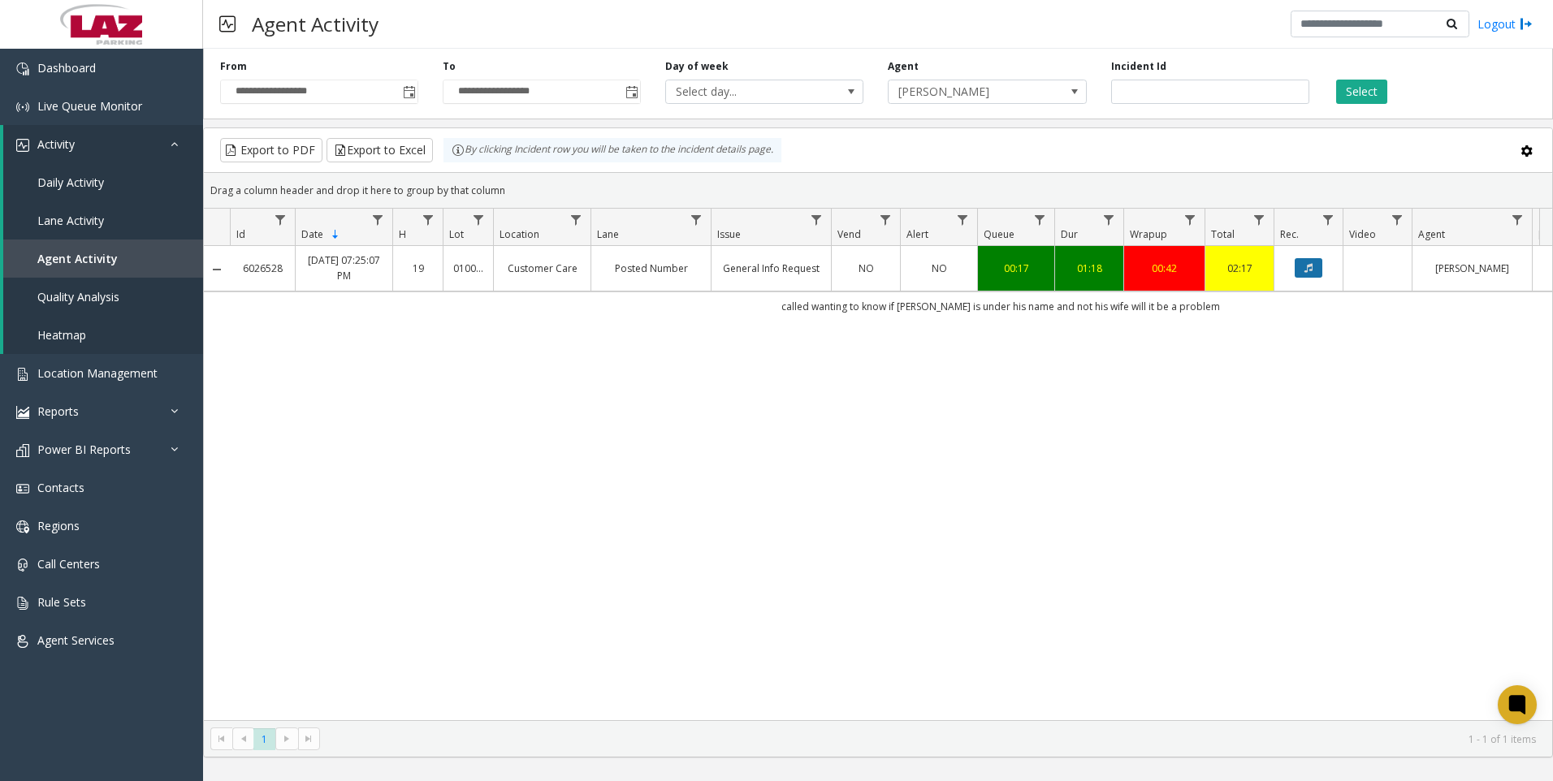
click at [1314, 272] on button "Data table" at bounding box center [1309, 267] width 28 height 19
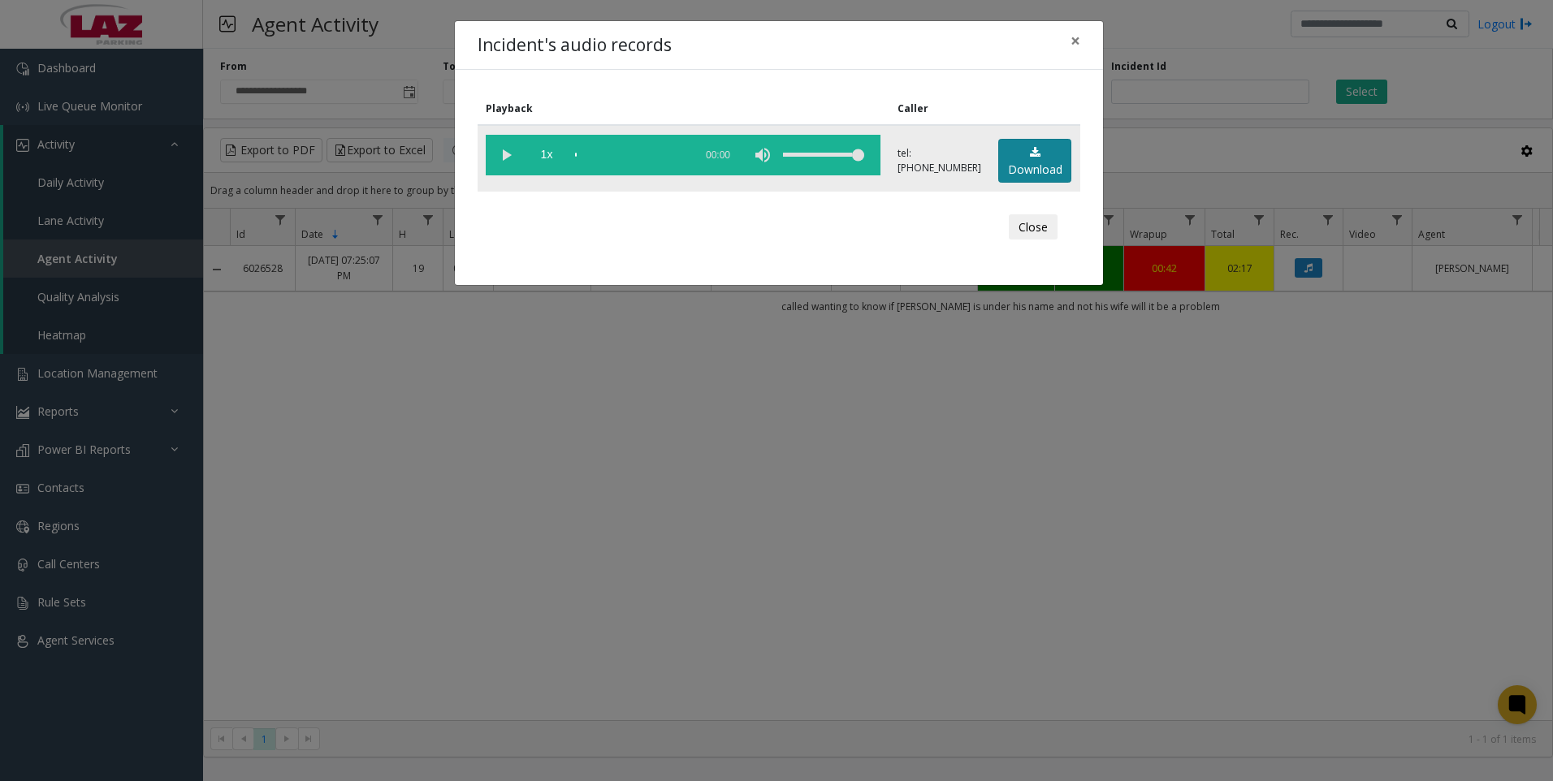
click at [1052, 169] on link "Download" at bounding box center [1034, 161] width 73 height 45
click at [1317, 504] on div "Incident's audio records × Playback Caller 1x 01:22 tel:9739363839 Download Clo…" at bounding box center [776, 390] width 1553 height 781
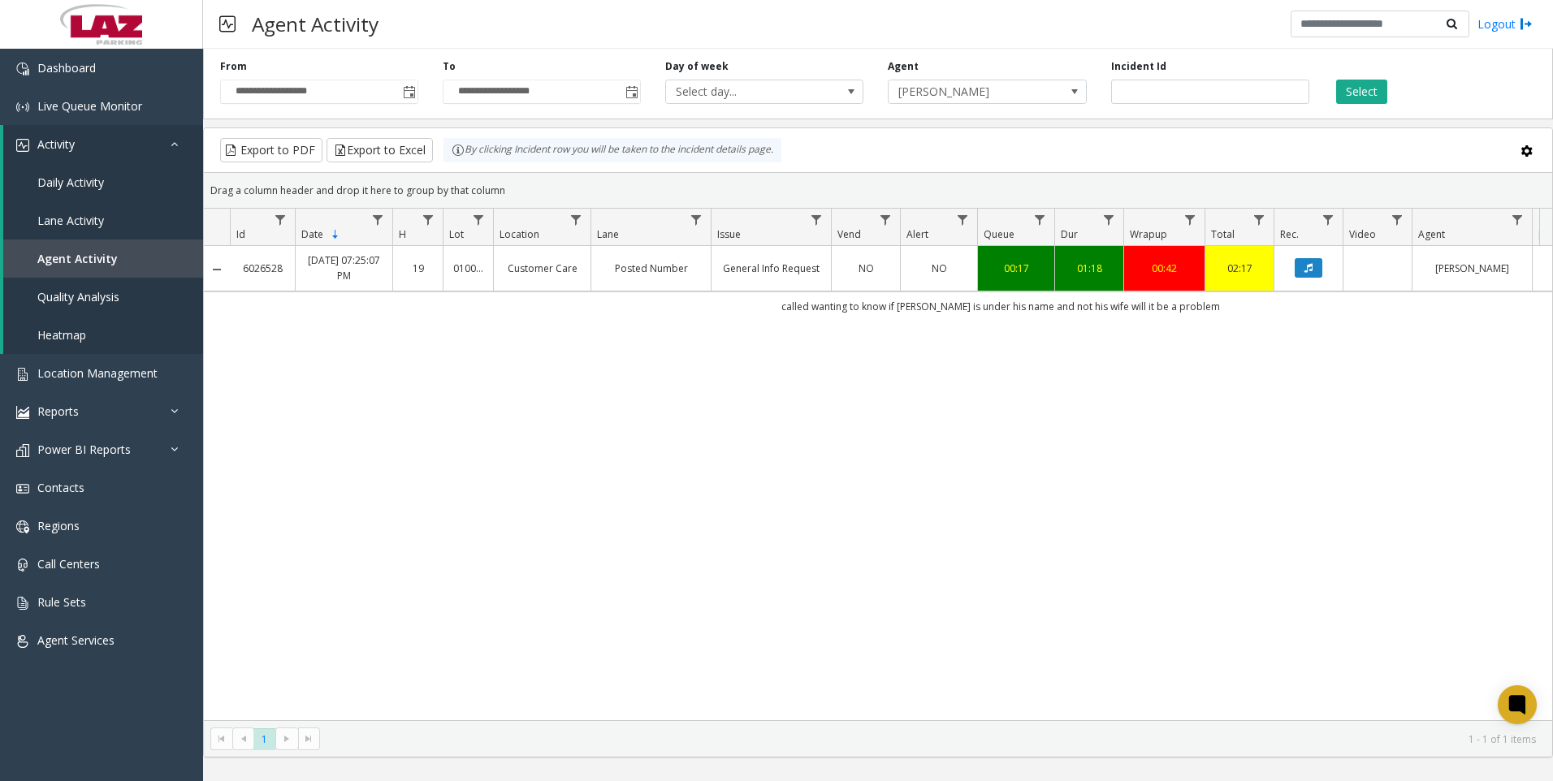
click at [990, 542] on div "6026528 Aug 9, 2025 07:25:07 PM 19 010016 Customer Care Posted Number General I…" at bounding box center [878, 483] width 1348 height 474
click at [1186, 97] on input "*******" at bounding box center [1210, 92] width 198 height 24
paste input "number"
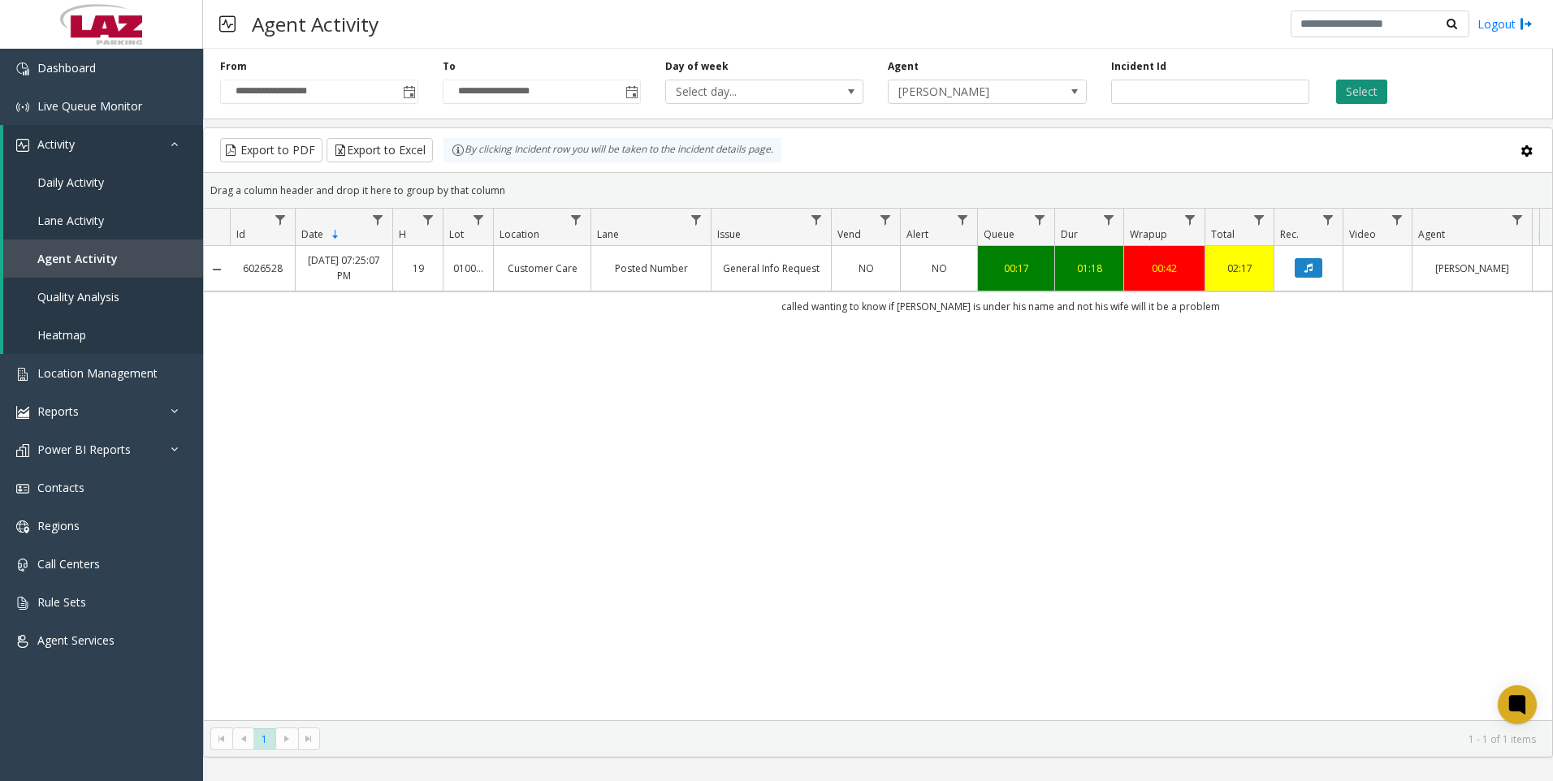
click at [1353, 95] on button "Select" at bounding box center [1361, 92] width 51 height 24
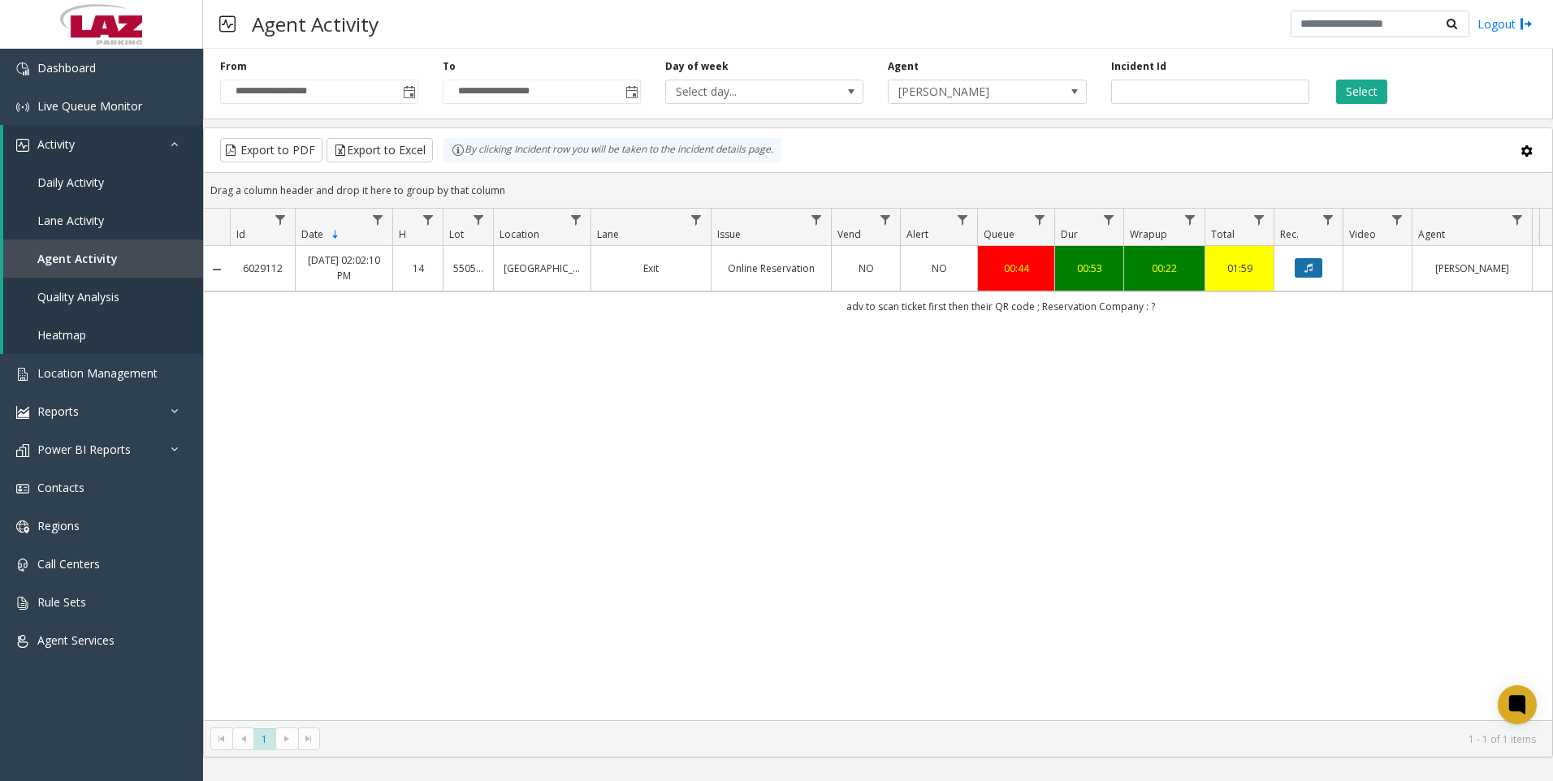
click at [1308, 276] on button "Data table" at bounding box center [1309, 267] width 28 height 19
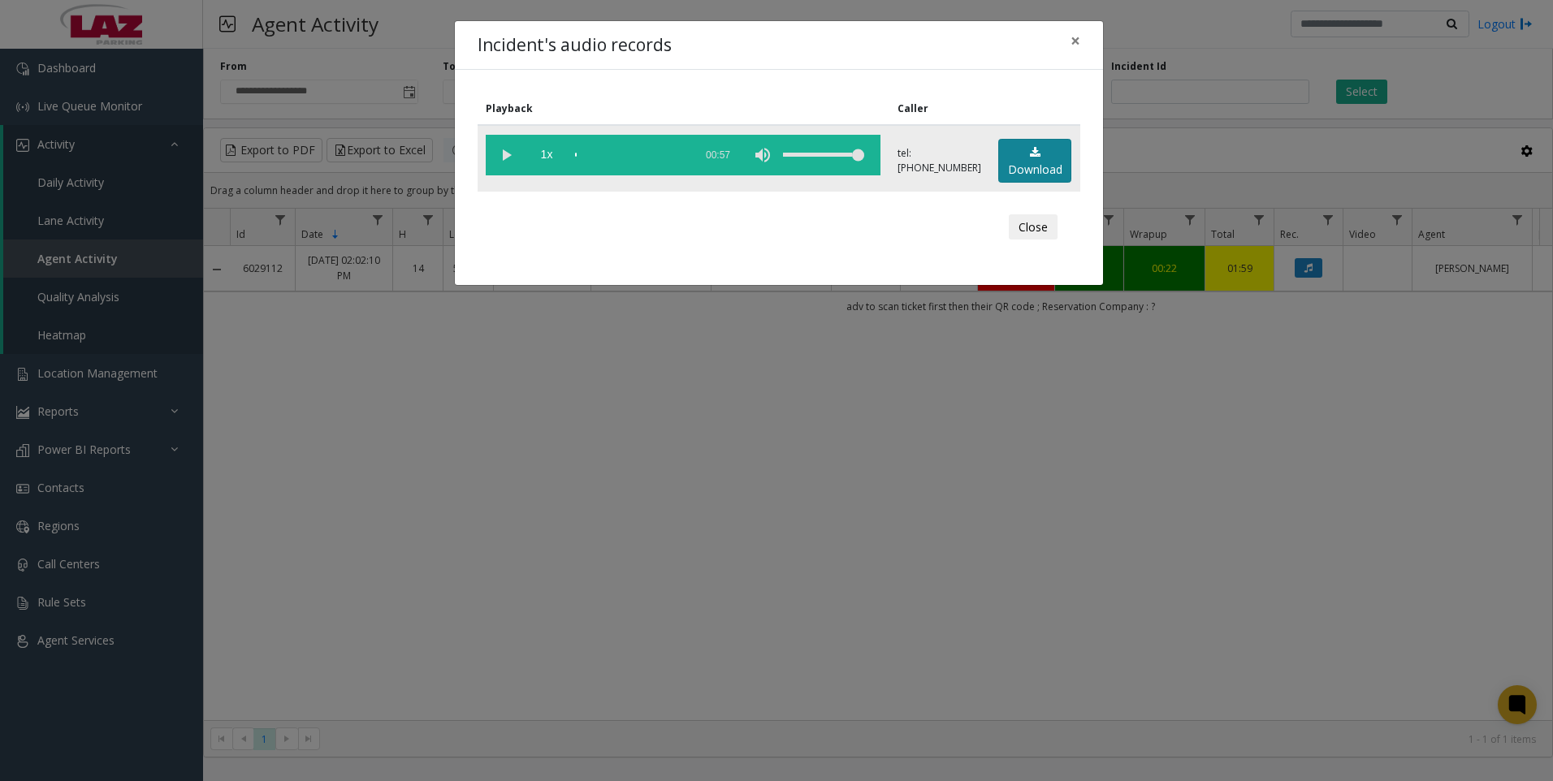
click at [1022, 167] on link "Download" at bounding box center [1034, 161] width 73 height 45
click at [1232, 583] on div "Incident's audio records × Playback Caller 1x 00:57 tel:0349069002 Download Clo…" at bounding box center [776, 390] width 1553 height 781
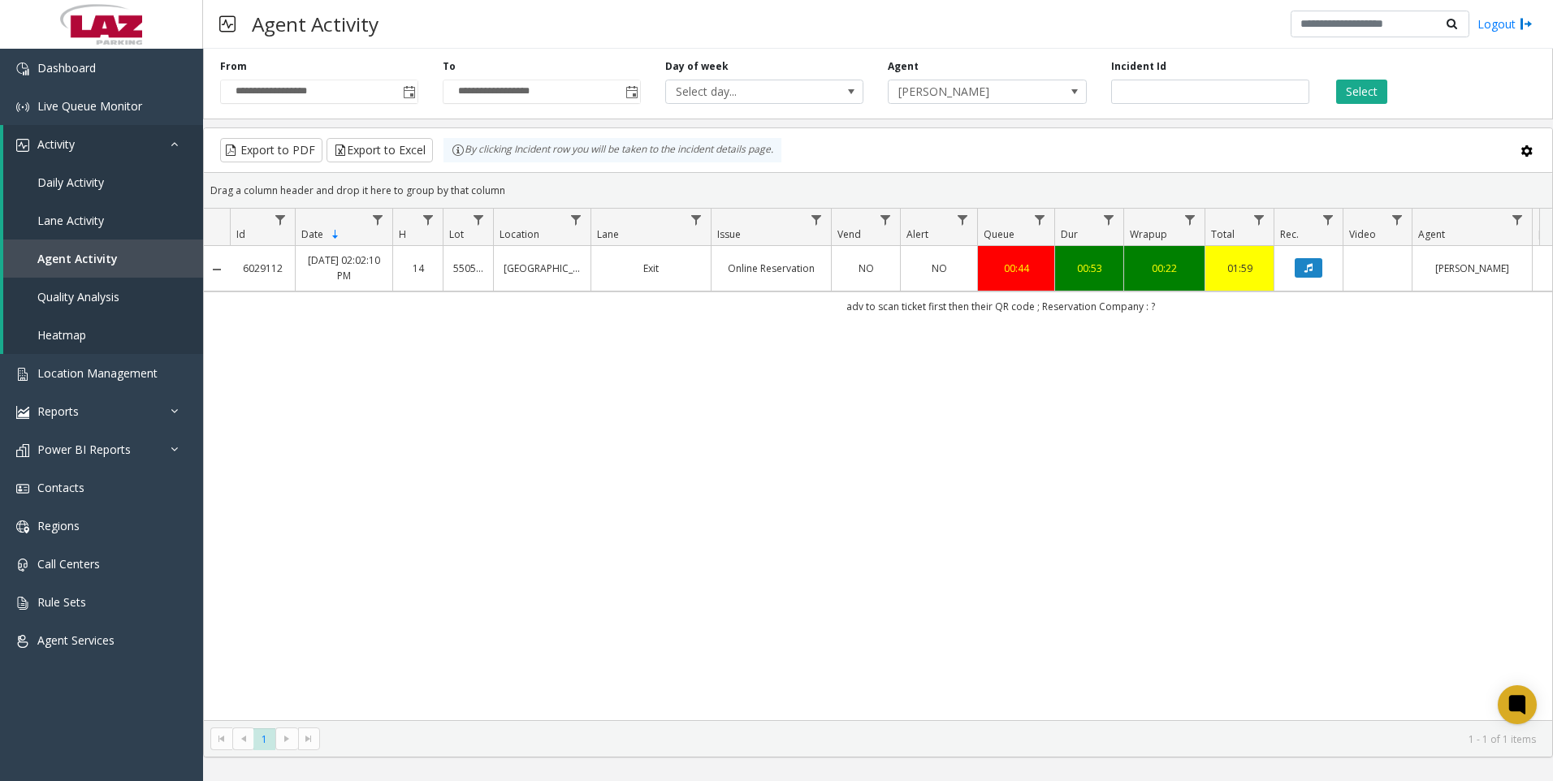
drag, startPoint x: 1130, startPoint y: 595, endPoint x: 952, endPoint y: 585, distance: 178.2
click at [1130, 595] on div "6029112 Aug 10, 2025 02:02:10 PM 14 550569 Arlington Street Exit Online Reserva…" at bounding box center [878, 483] width 1348 height 474
drag, startPoint x: 1135, startPoint y: 416, endPoint x: 75, endPoint y: 390, distance: 1060.1
click at [1135, 416] on div "6029112 Aug 10, 2025 02:02:10 PM 14 550569 Arlington Street Exit Online Reserva…" at bounding box center [878, 483] width 1348 height 474
click at [1159, 96] on input "*******" at bounding box center [1210, 92] width 198 height 24
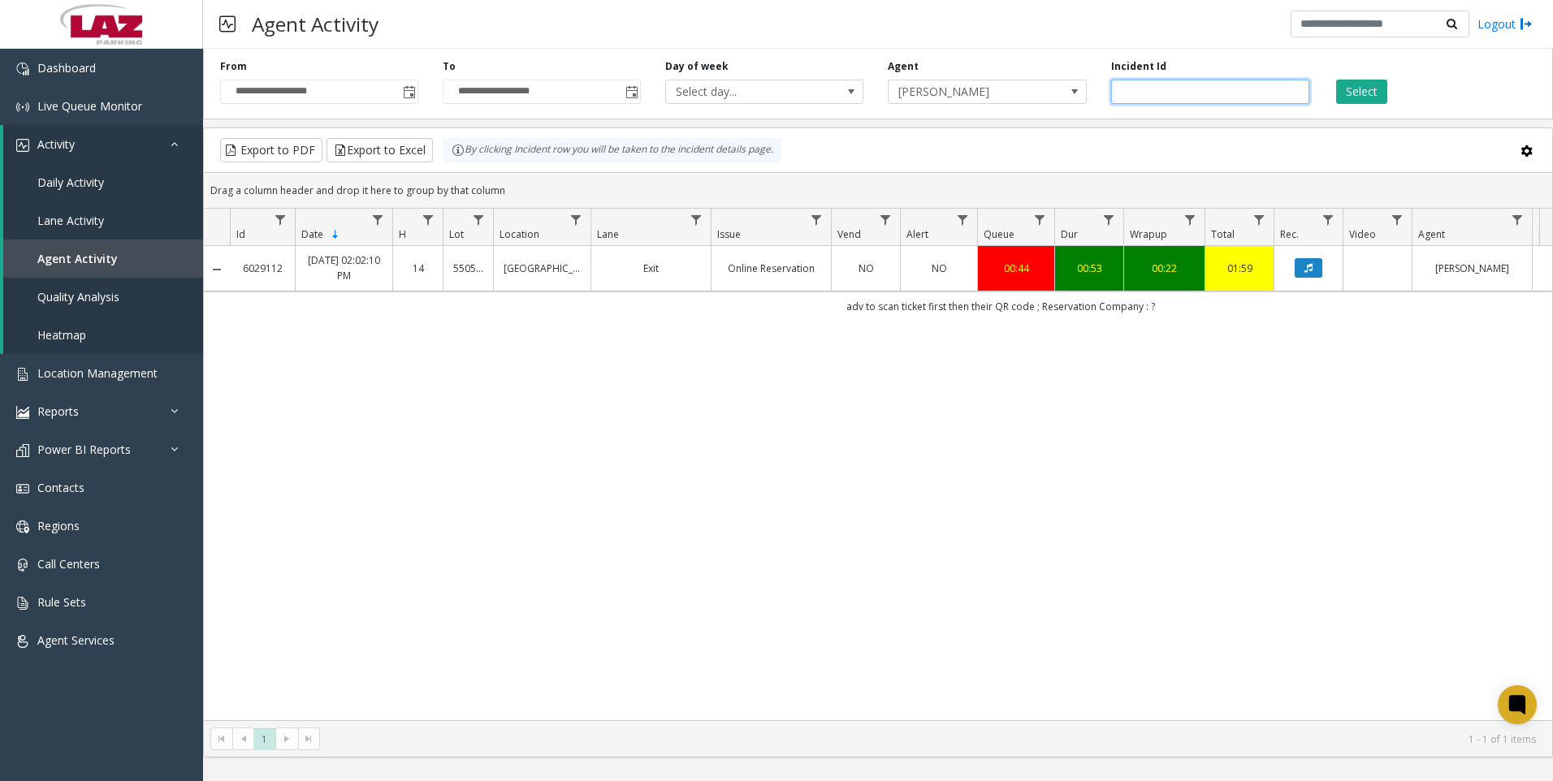
click at [1159, 96] on input "*******" at bounding box center [1210, 92] width 198 height 24
paste input "number"
type input "*******"
click at [1370, 83] on button "Select" at bounding box center [1361, 92] width 51 height 24
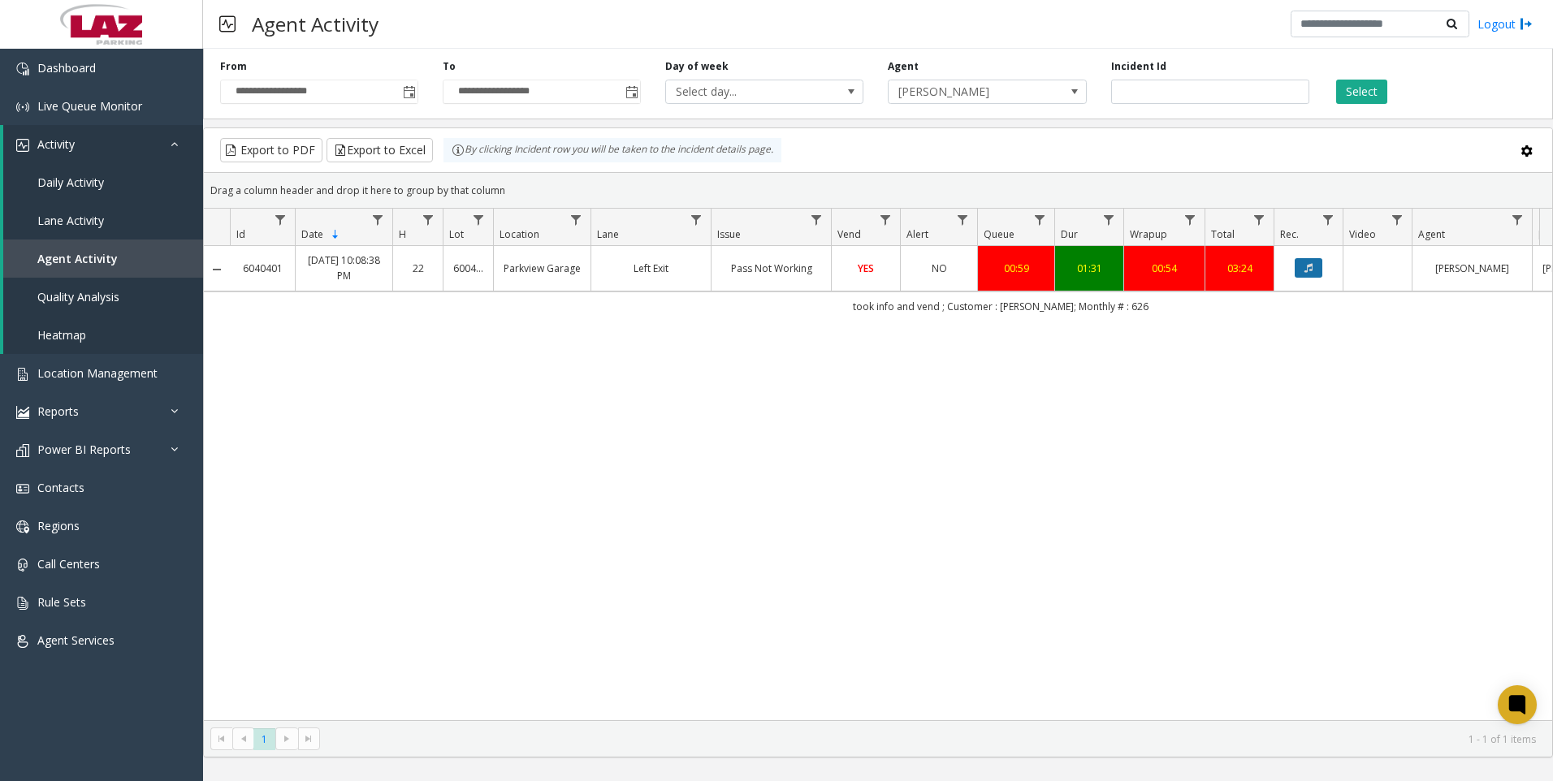
drag, startPoint x: 1320, startPoint y: 269, endPoint x: 1311, endPoint y: 273, distance: 9.8
click at [1311, 273] on icon "Data table" at bounding box center [1308, 268] width 8 height 10
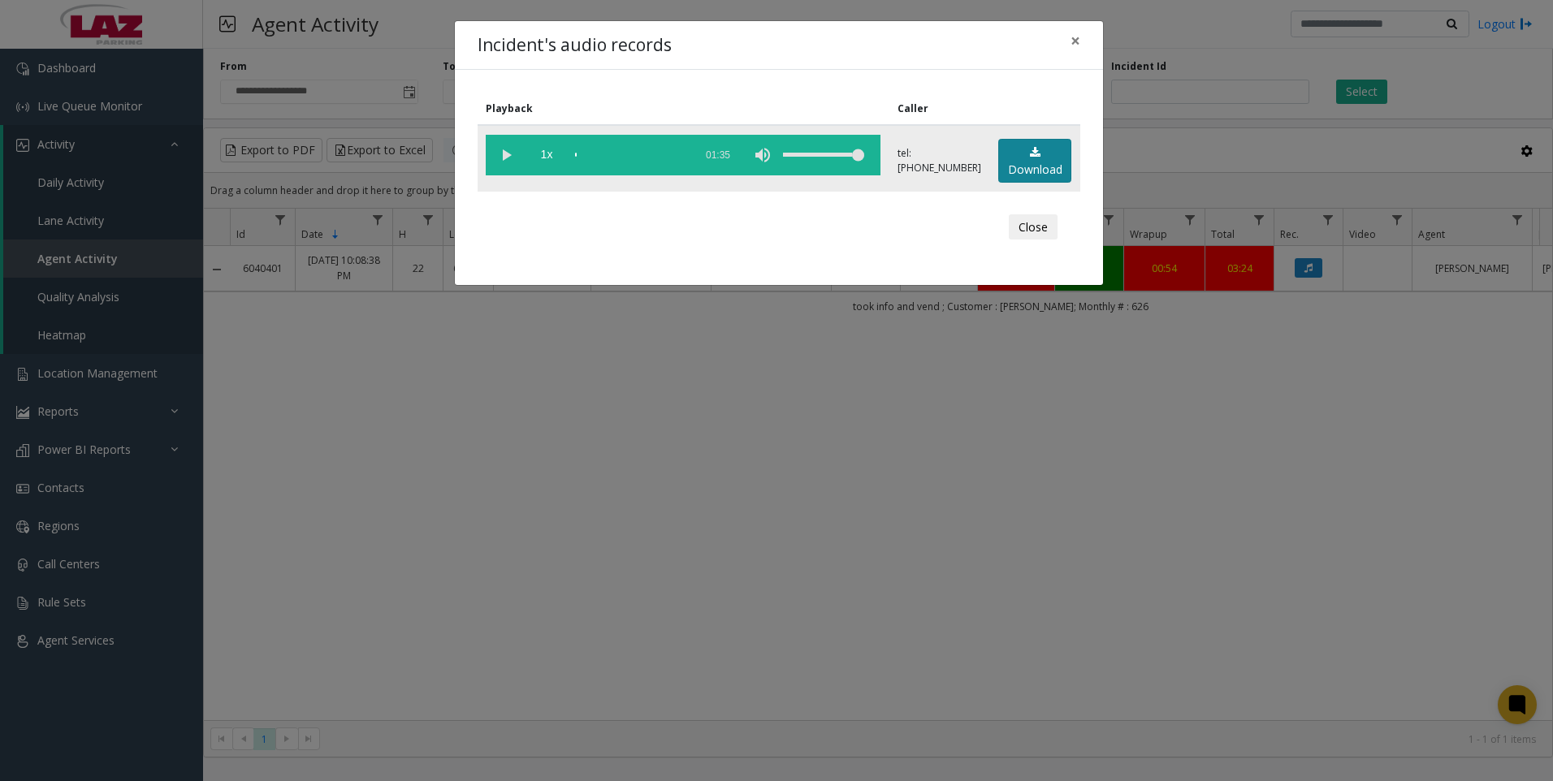
click at [1030, 166] on link "Download" at bounding box center [1034, 161] width 73 height 45
click at [1040, 603] on div "Incident's audio records × Playback Caller 1x 01:35 tel:0087629032 Download Clo…" at bounding box center [776, 390] width 1553 height 781
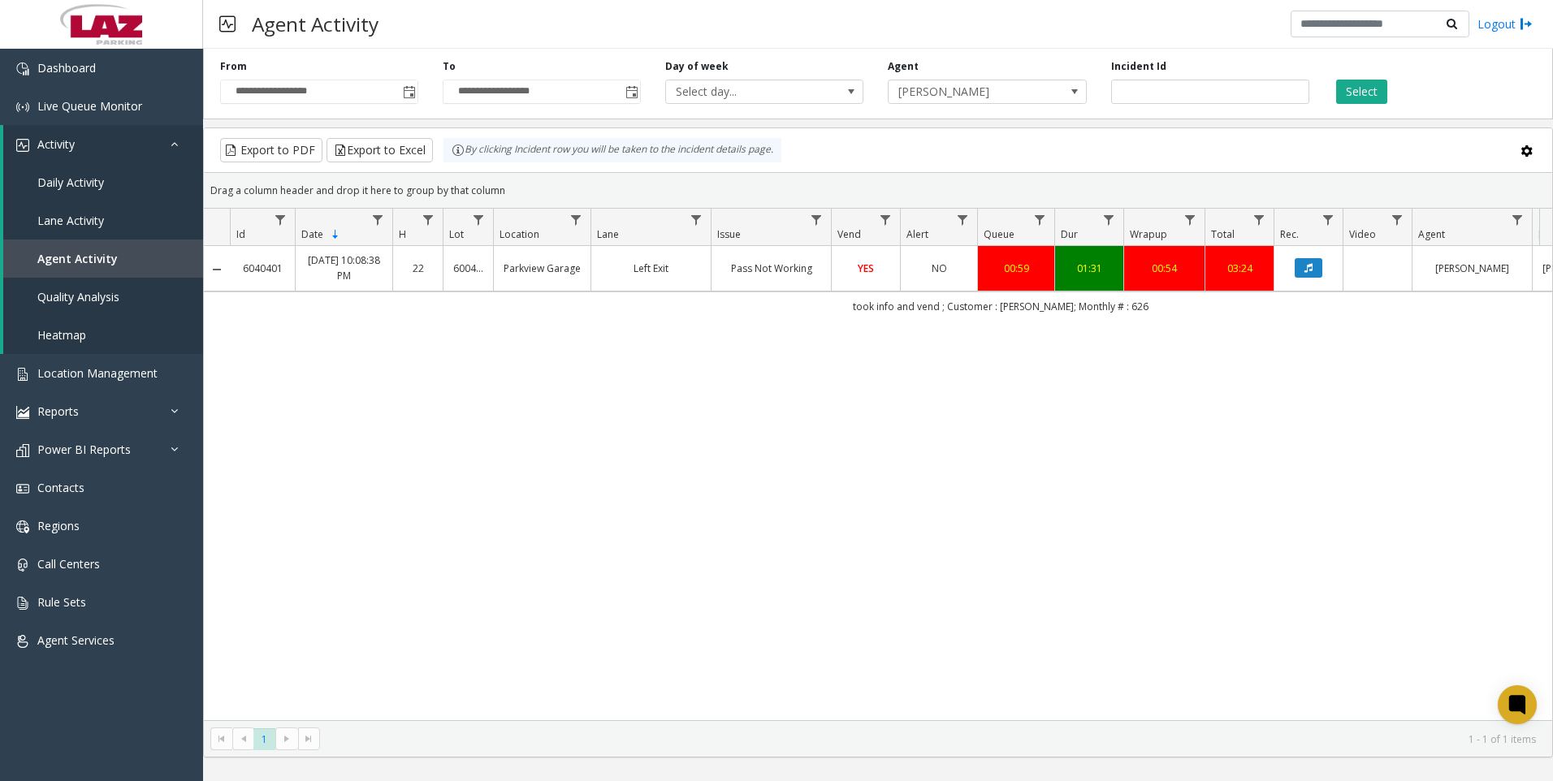
click at [1095, 425] on div "6040401 [DATE] 10:08:38 PM 22 [GEOGRAPHIC_DATA] Left Exit Pass Not Working YES …" at bounding box center [878, 483] width 1348 height 474
